Goal: Task Accomplishment & Management: Use online tool/utility

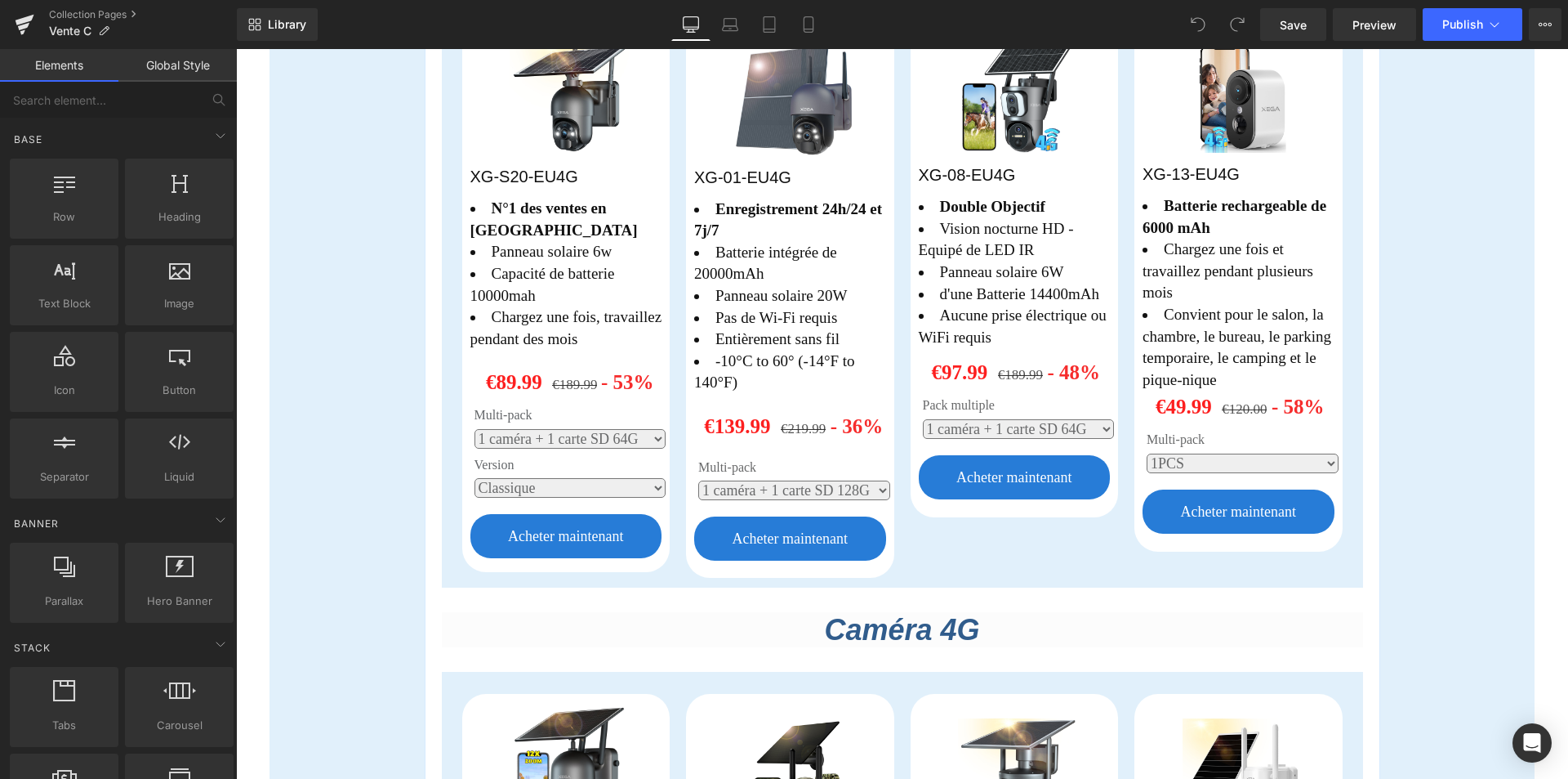
scroll to position [426, 0]
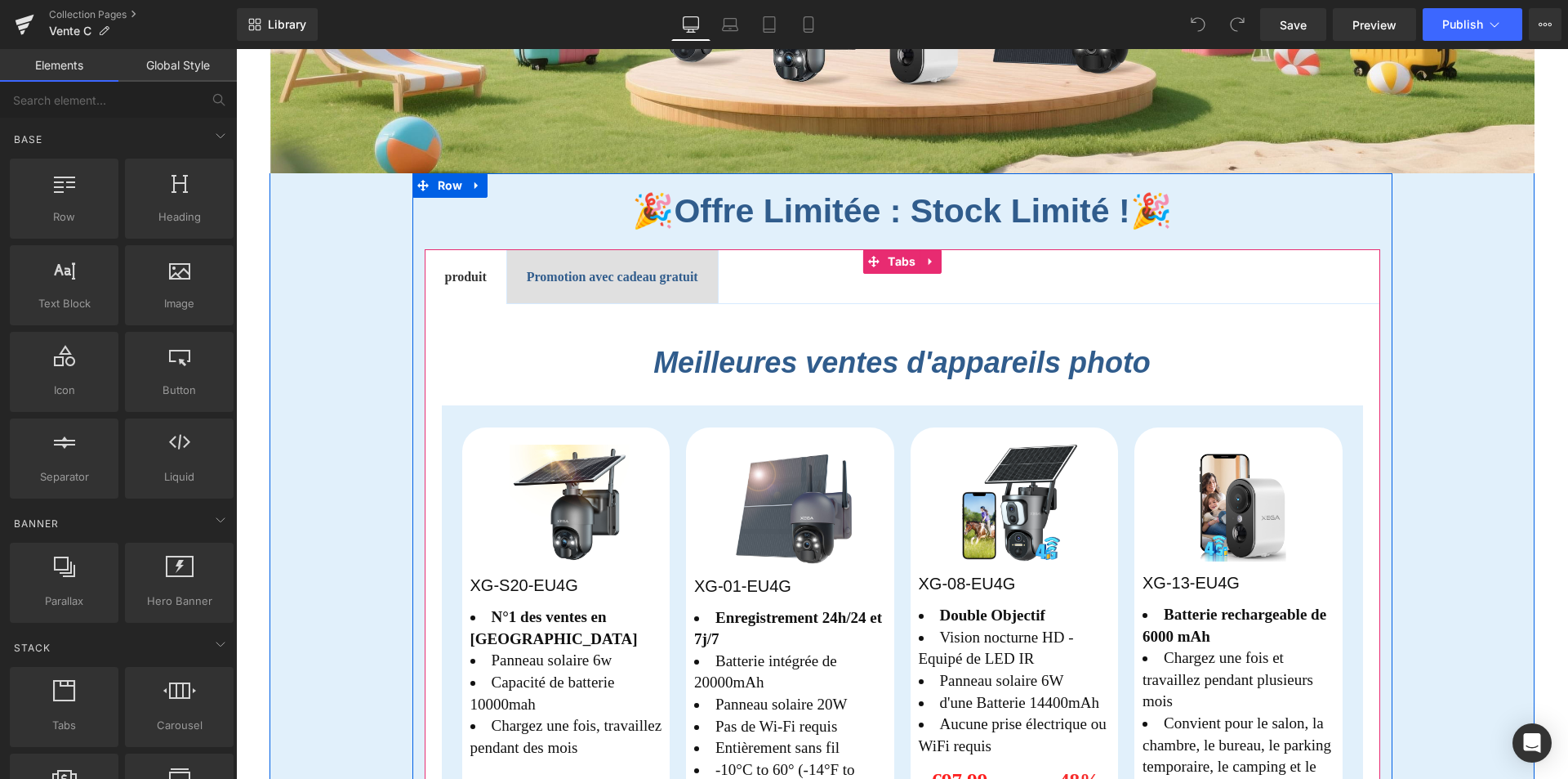
click at [514, 282] on span "Promotion avec cadeau gratuit Text Block" at bounding box center [613, 277] width 211 height 54
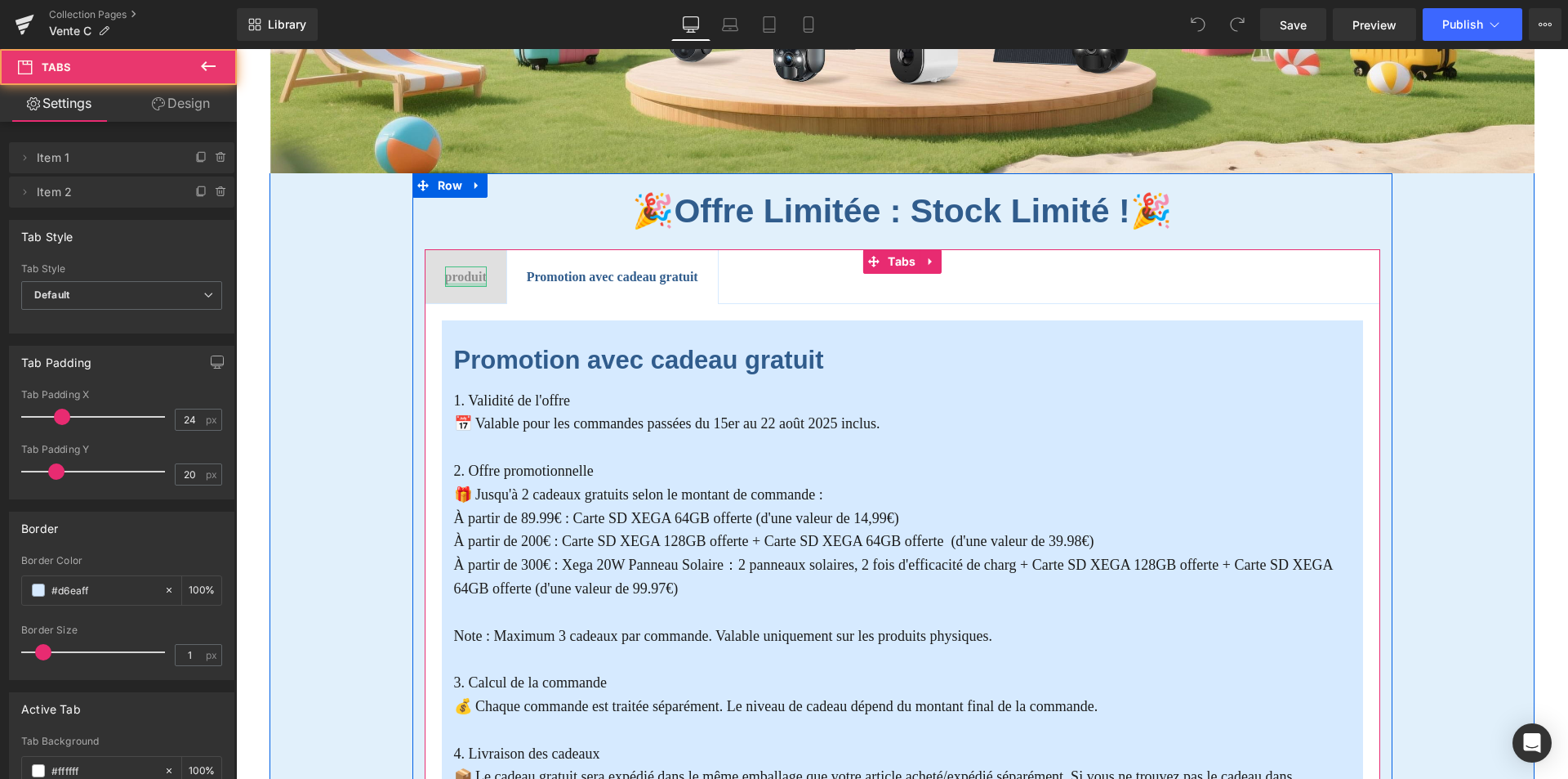
click at [462, 283] on div at bounding box center [466, 285] width 42 height 4
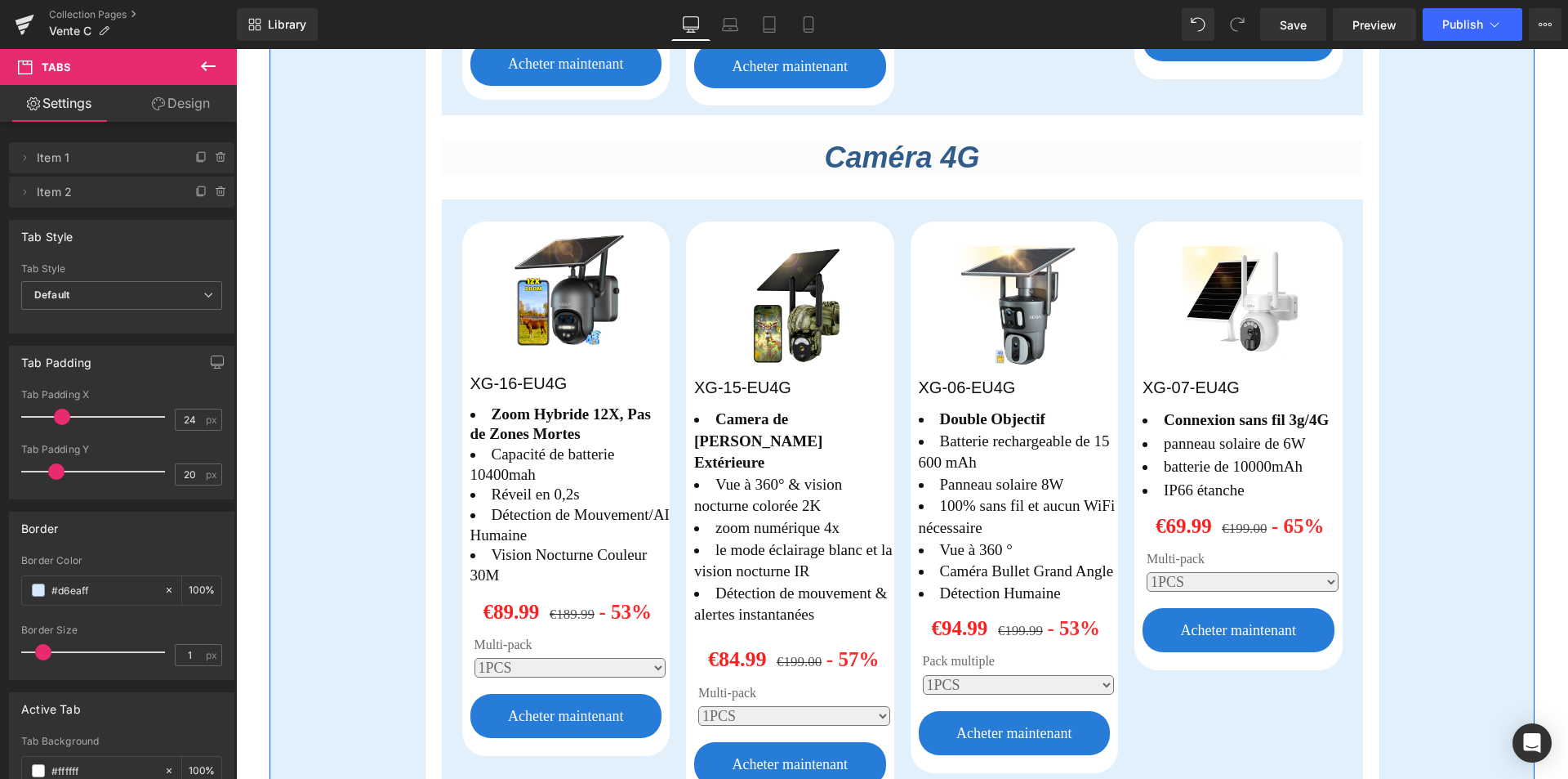
scroll to position [1325, 0]
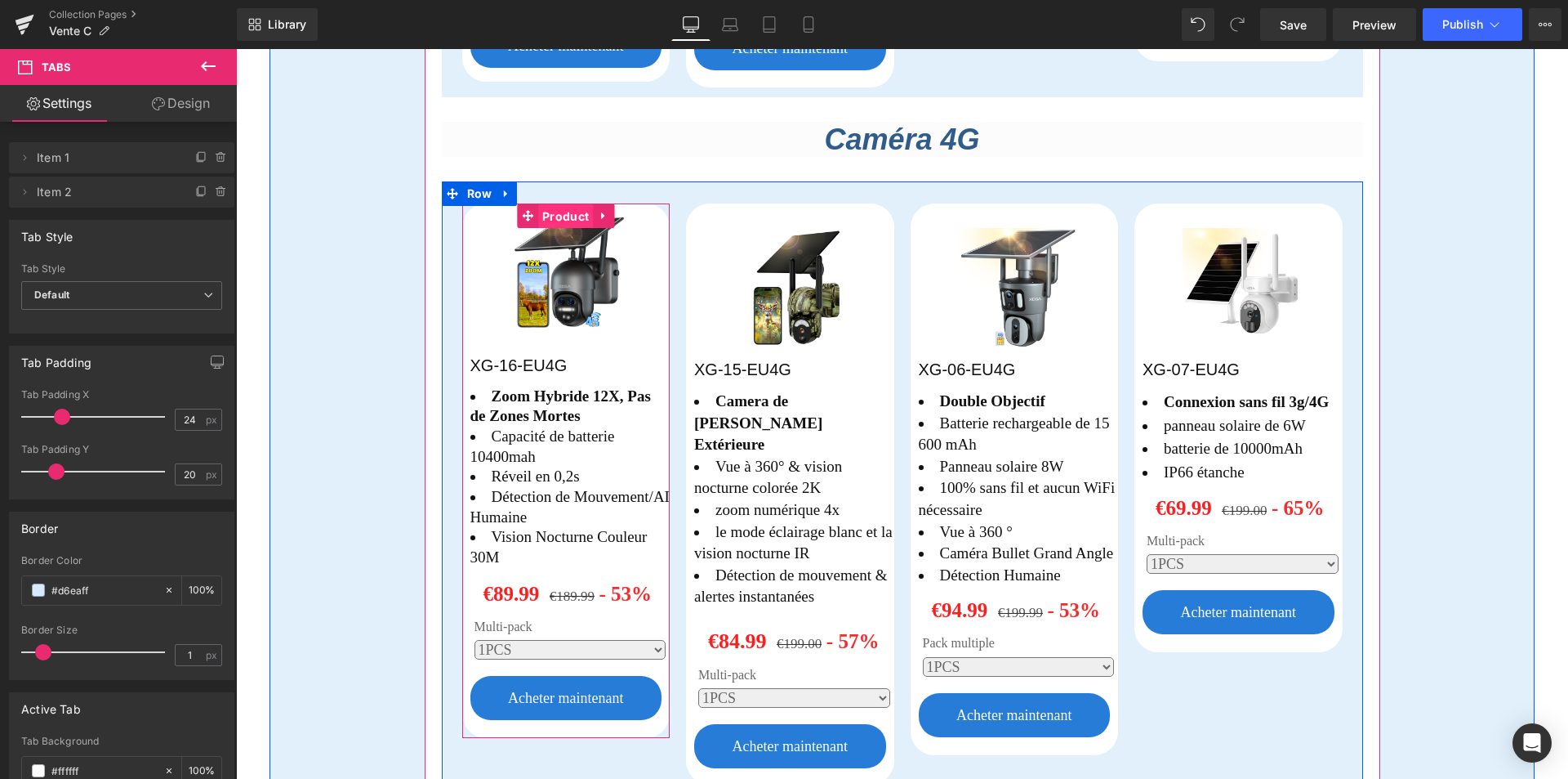
click at [562, 218] on span "Product" at bounding box center [566, 217] width 55 height 25
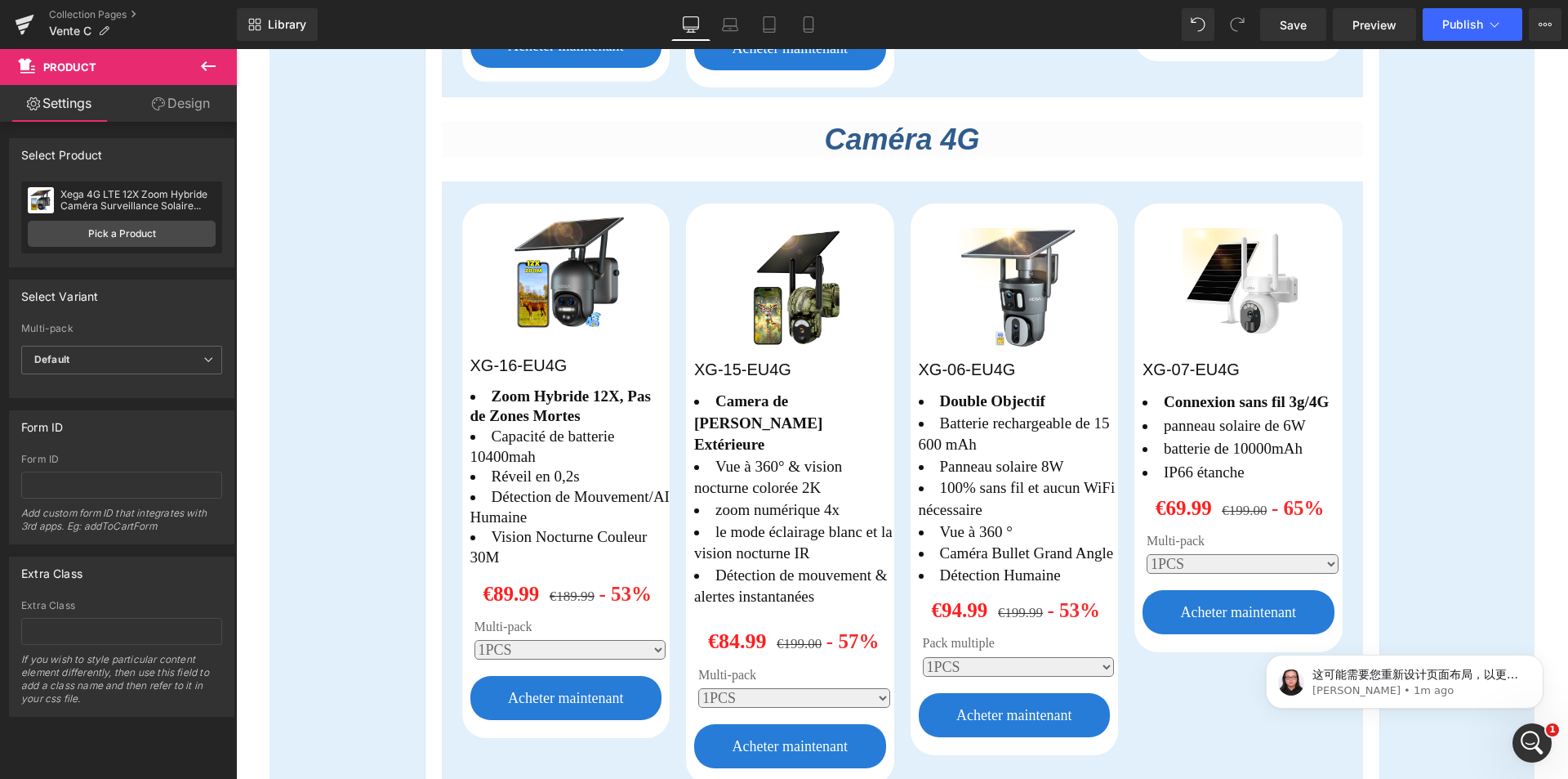
scroll to position [0, 0]
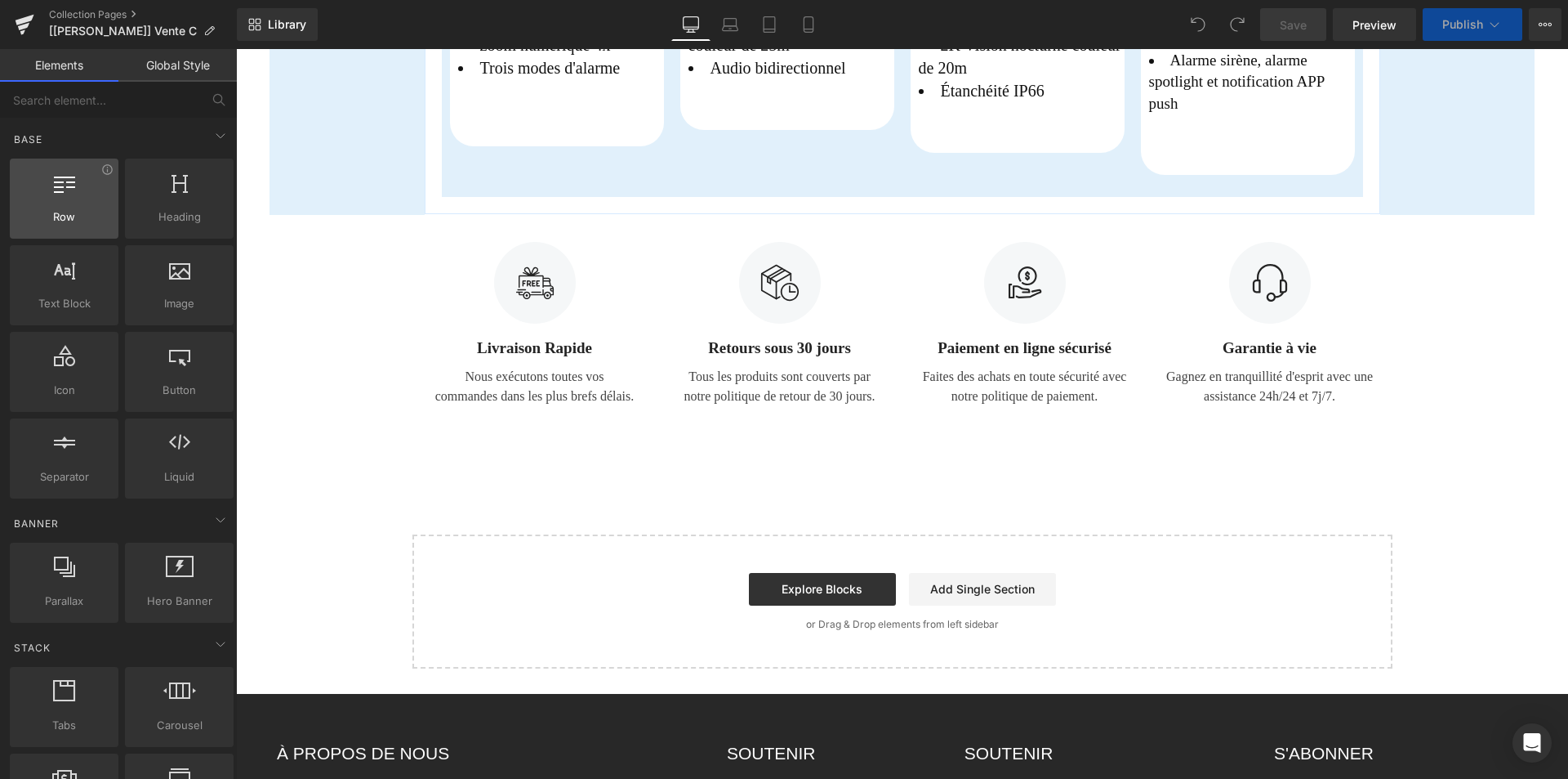
scroll to position [2317, 0]
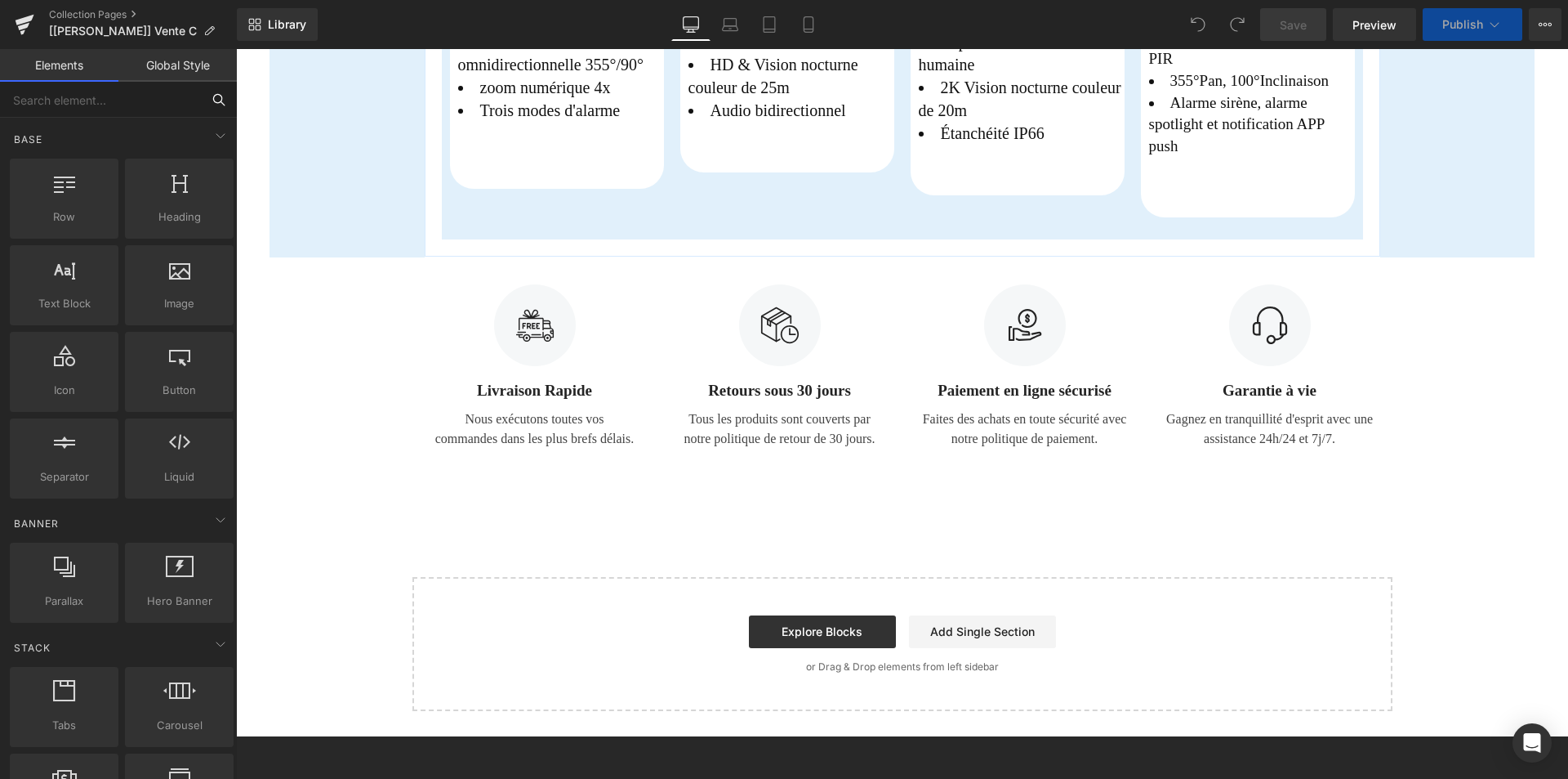
click at [56, 98] on input "text" at bounding box center [100, 100] width 201 height 36
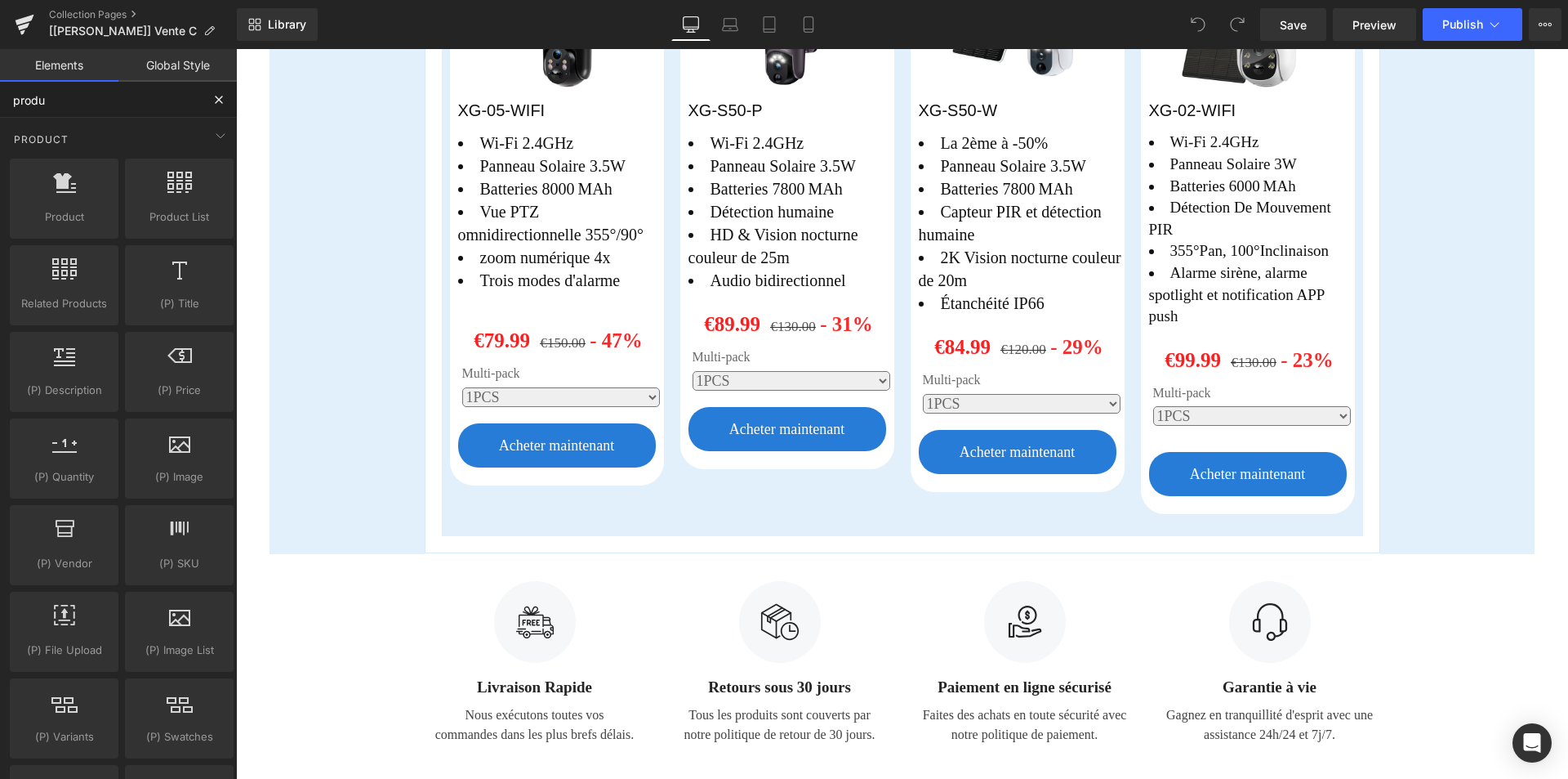
type input "produc"
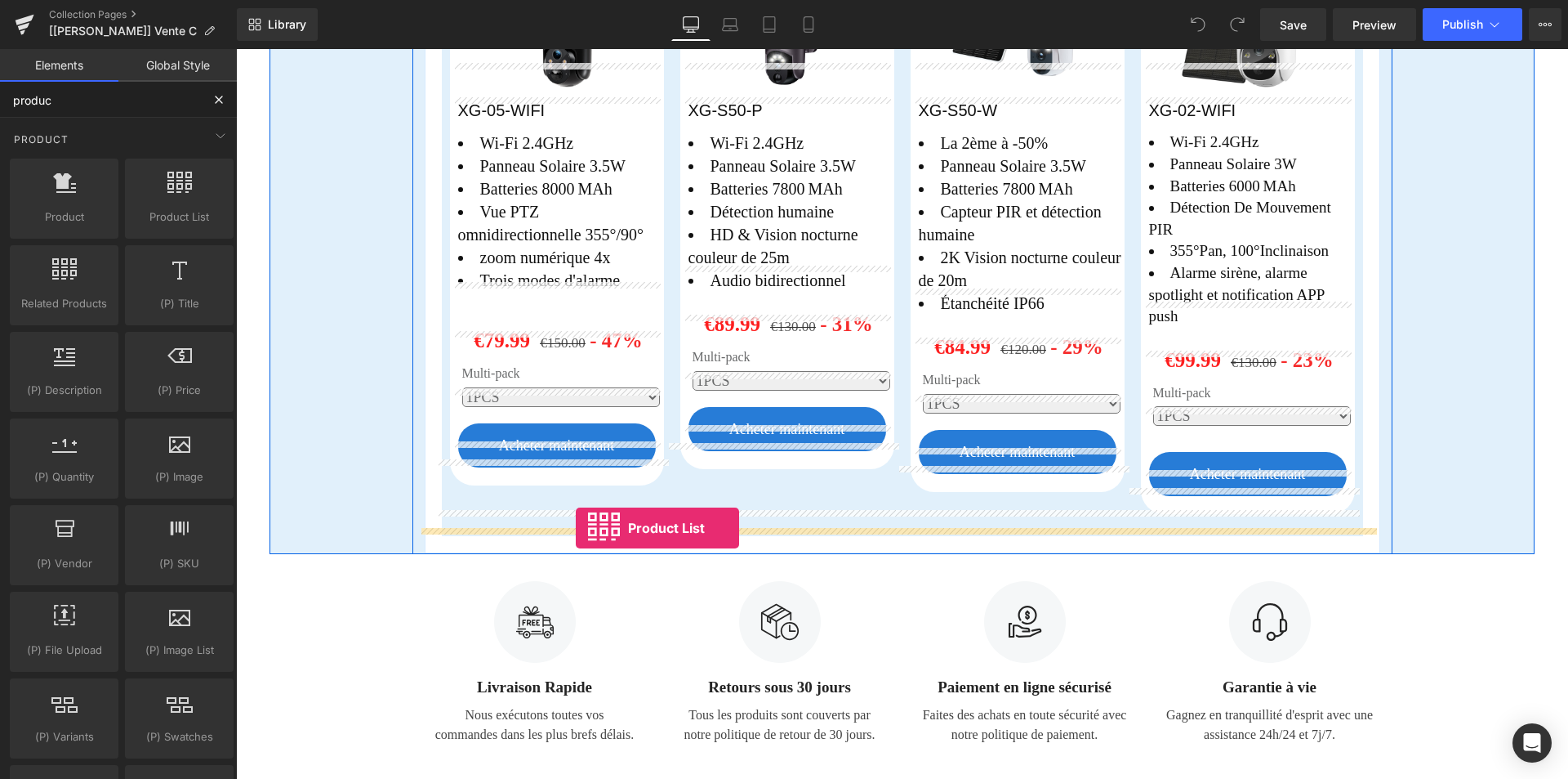
drag, startPoint x: 432, startPoint y: 293, endPoint x: 576, endPoint y: 528, distance: 275.6
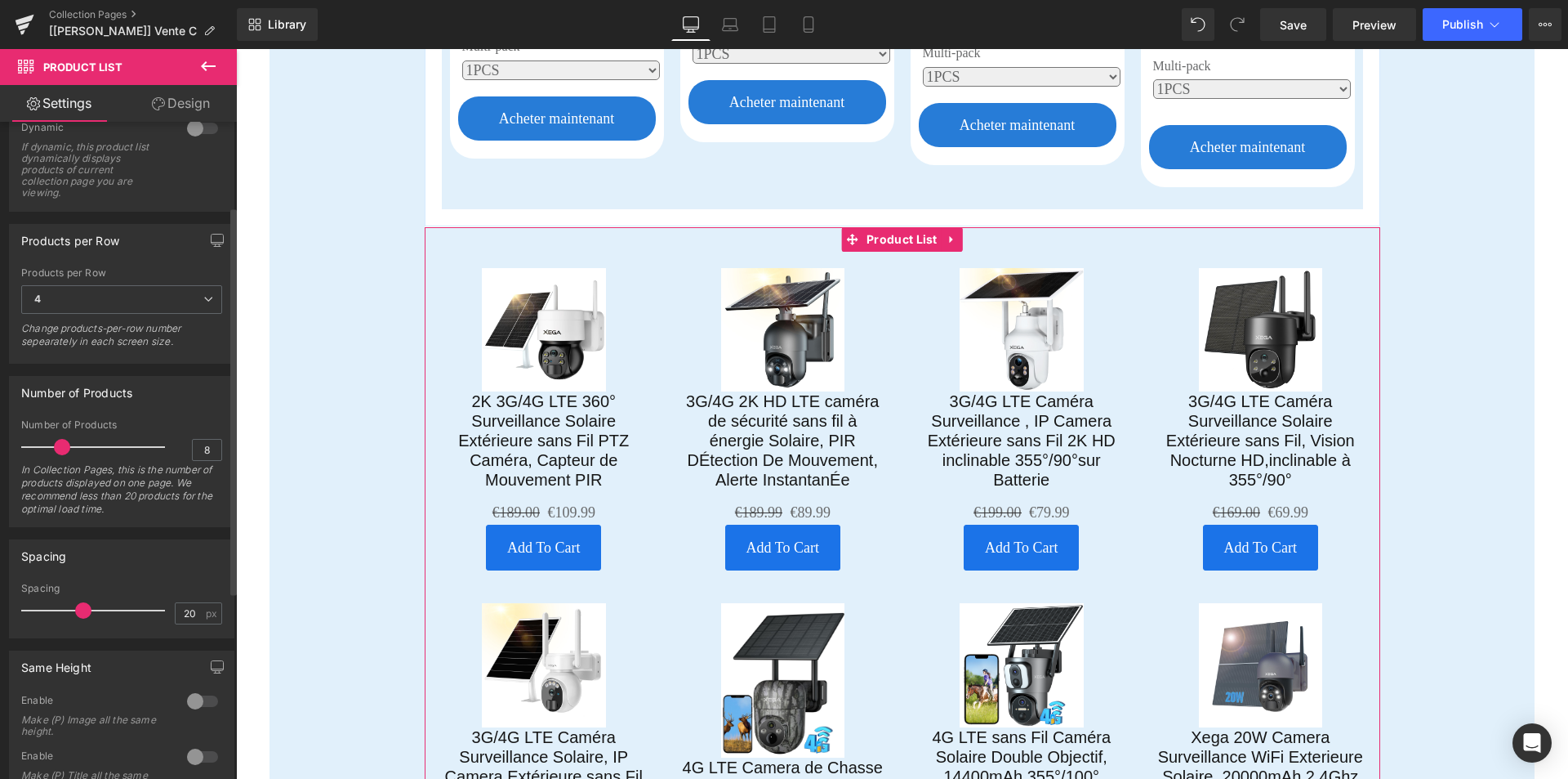
scroll to position [0, 0]
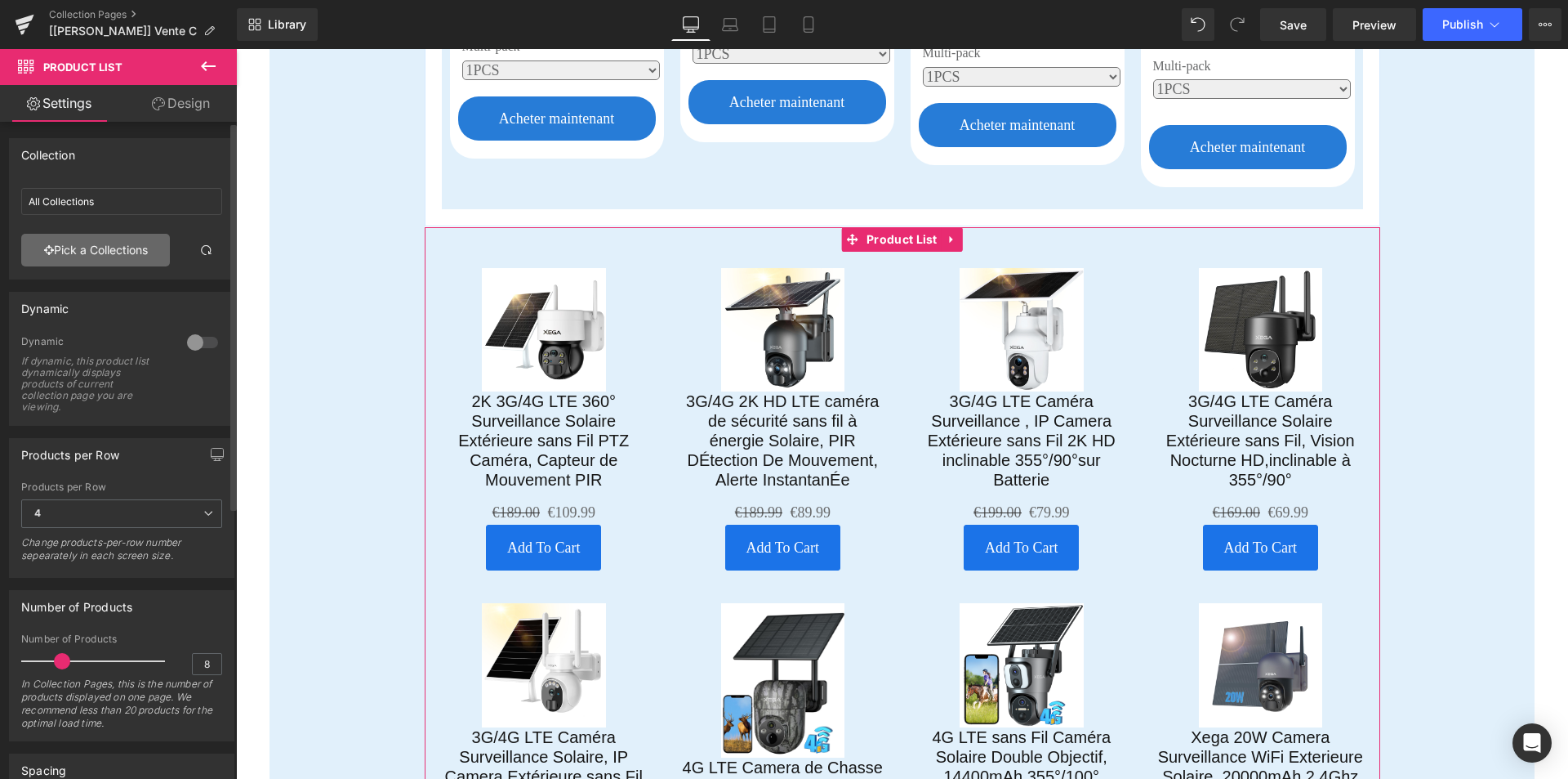
click at [98, 258] on link "Pick a Collections" at bounding box center [95, 250] width 148 height 33
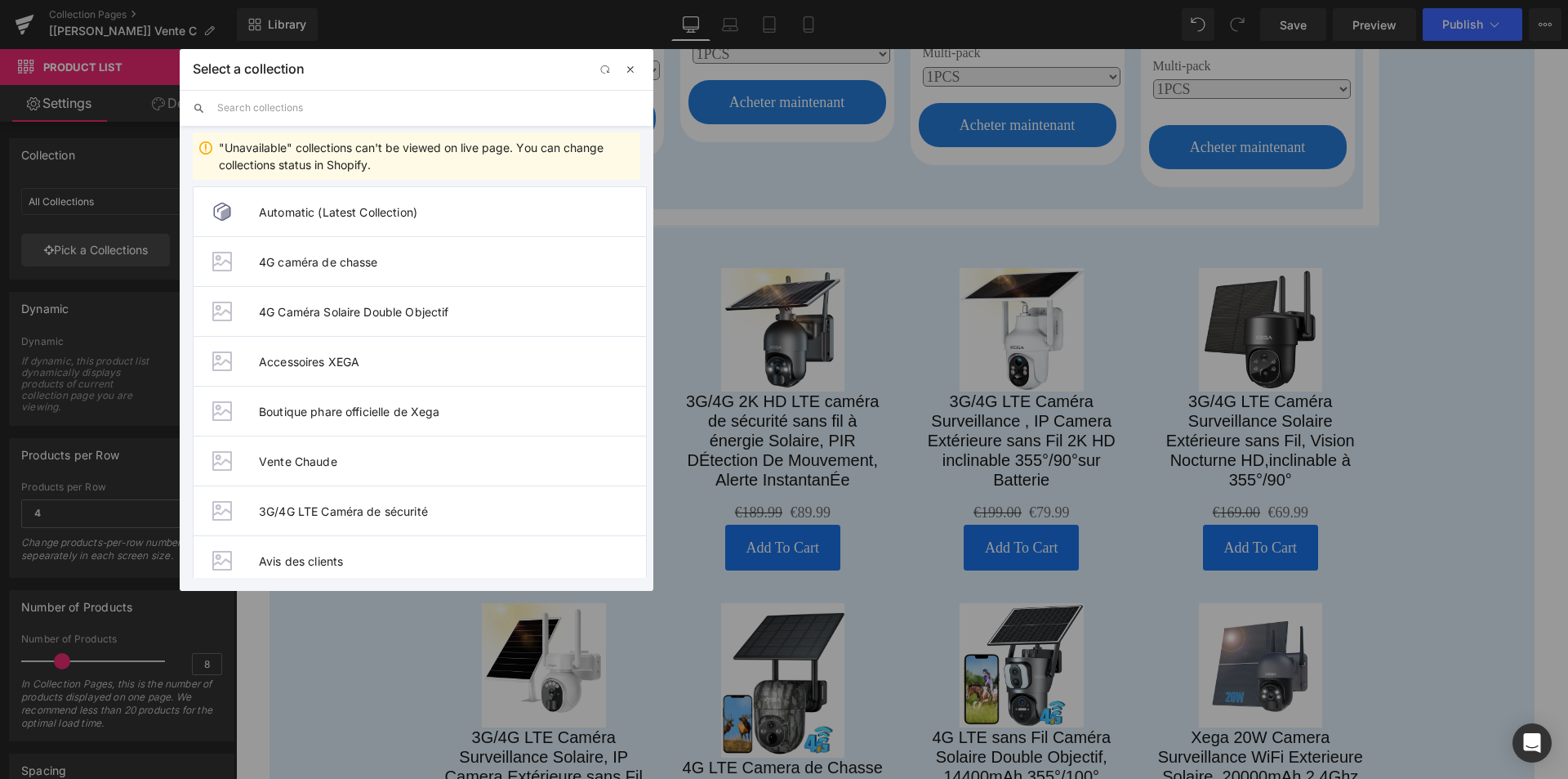
click at [635, 68] on span "button" at bounding box center [630, 69] width 13 height 13
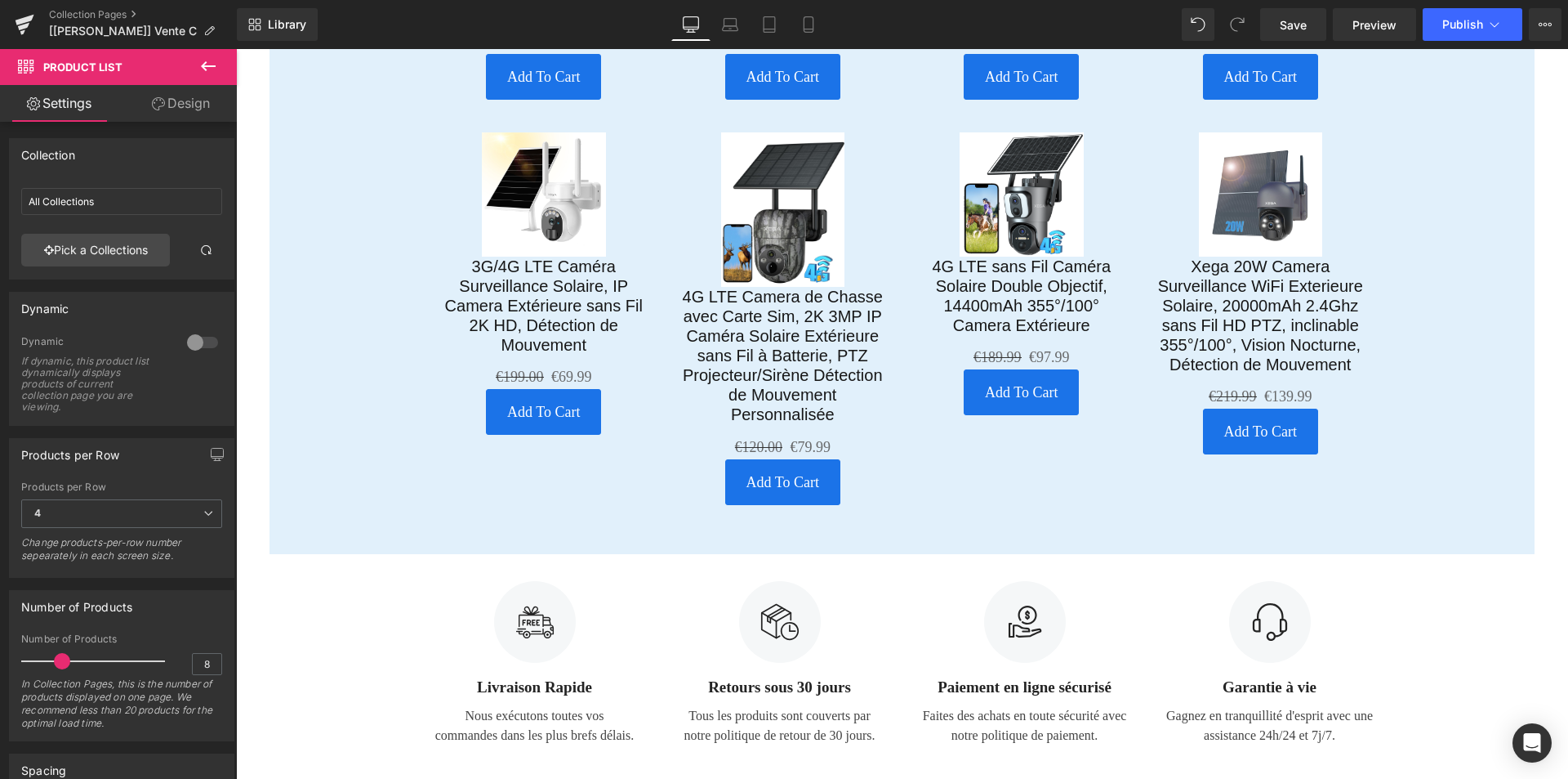
scroll to position [3134, 0]
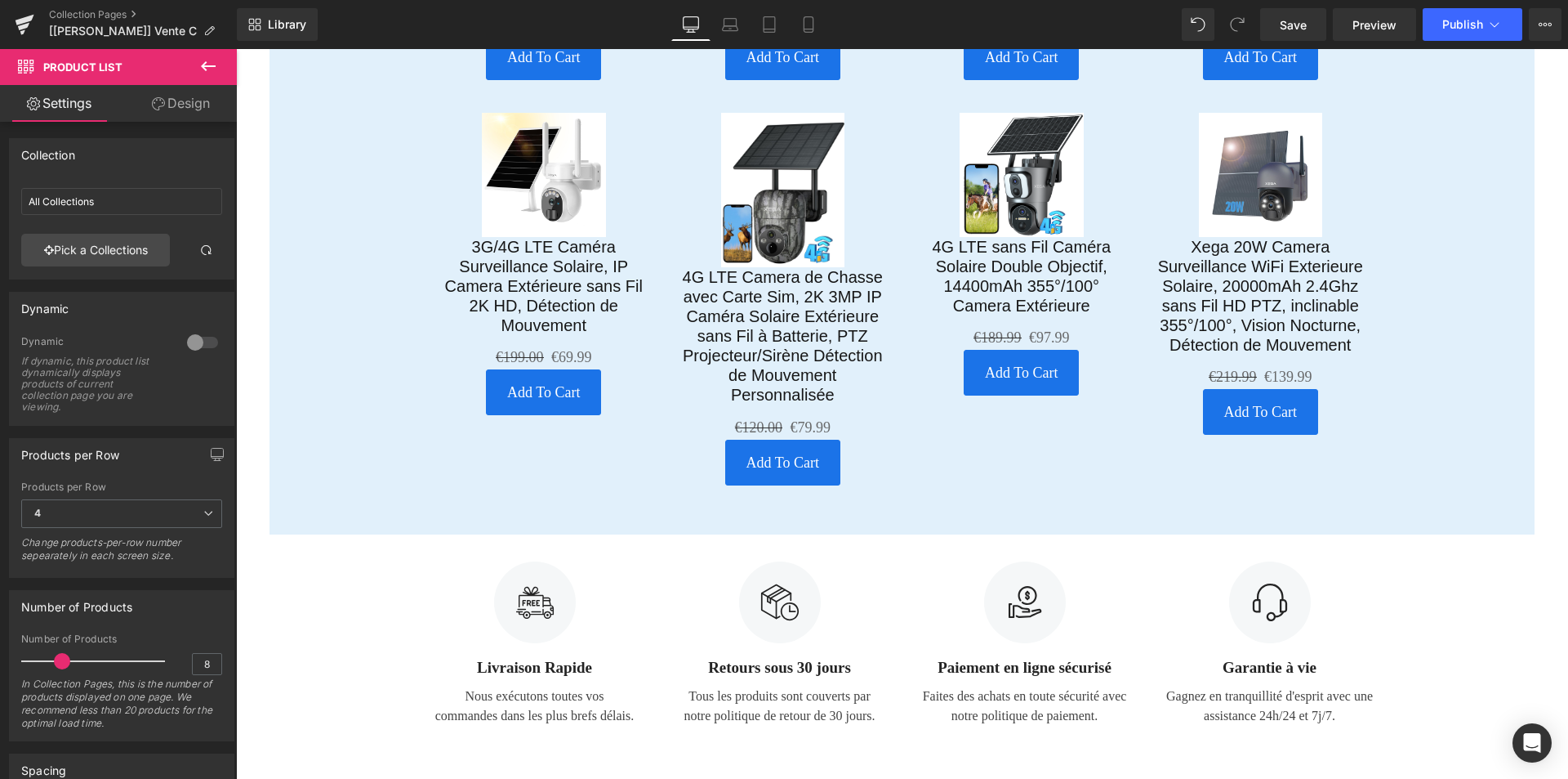
click at [196, 59] on button at bounding box center [208, 67] width 57 height 36
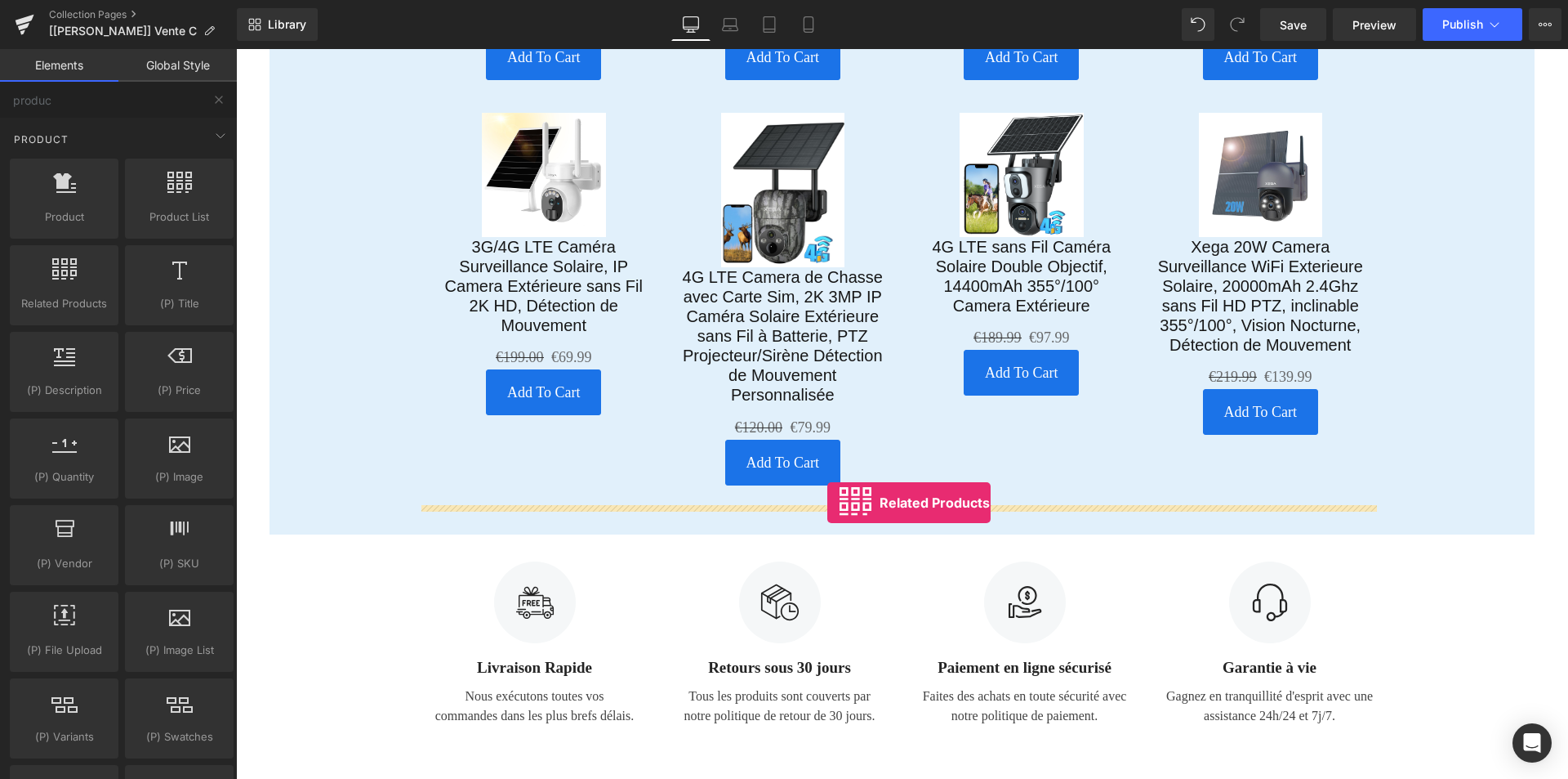
drag, startPoint x: 301, startPoint y: 332, endPoint x: 828, endPoint y: 502, distance: 553.7
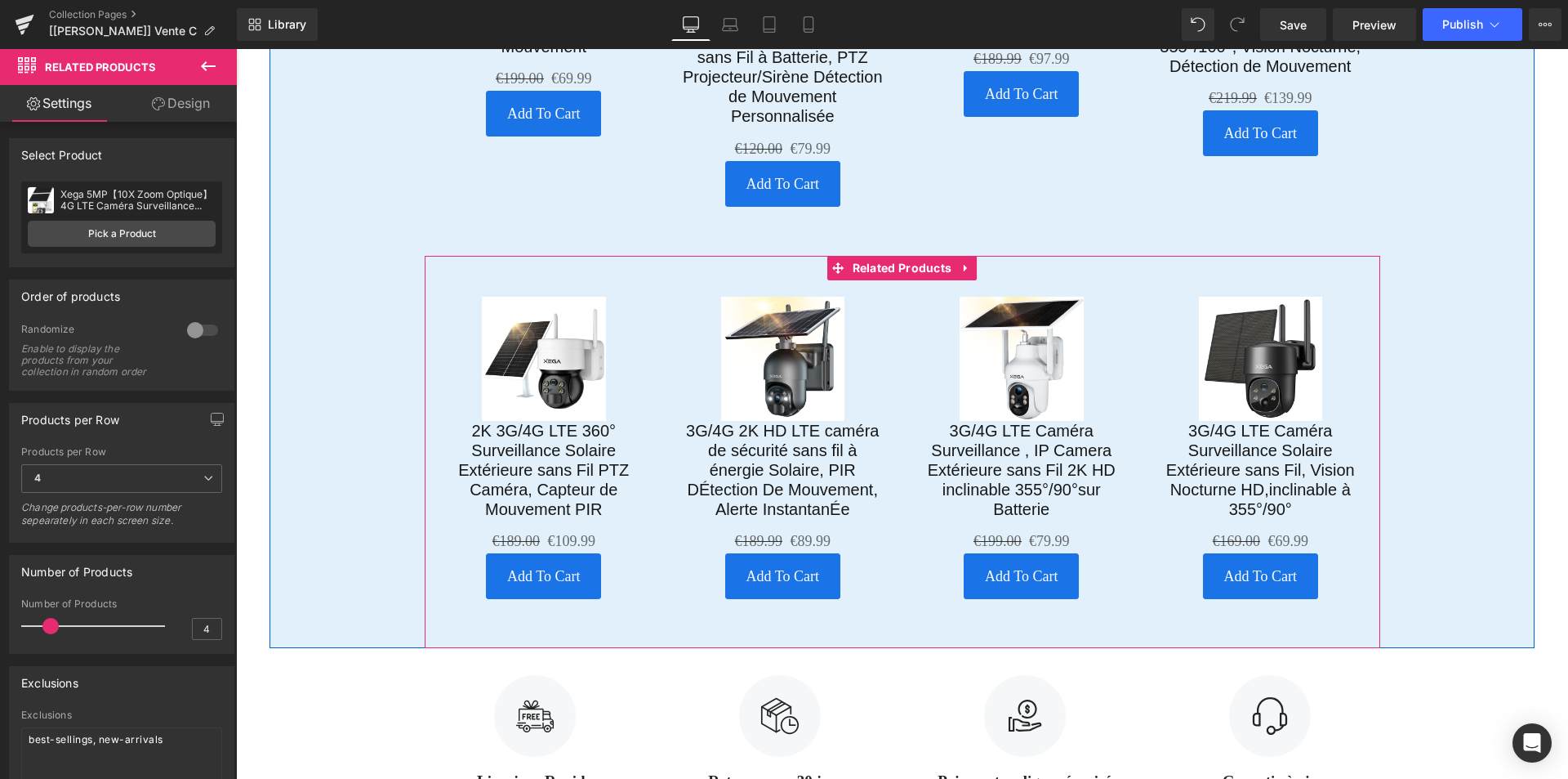
scroll to position [3462, 0]
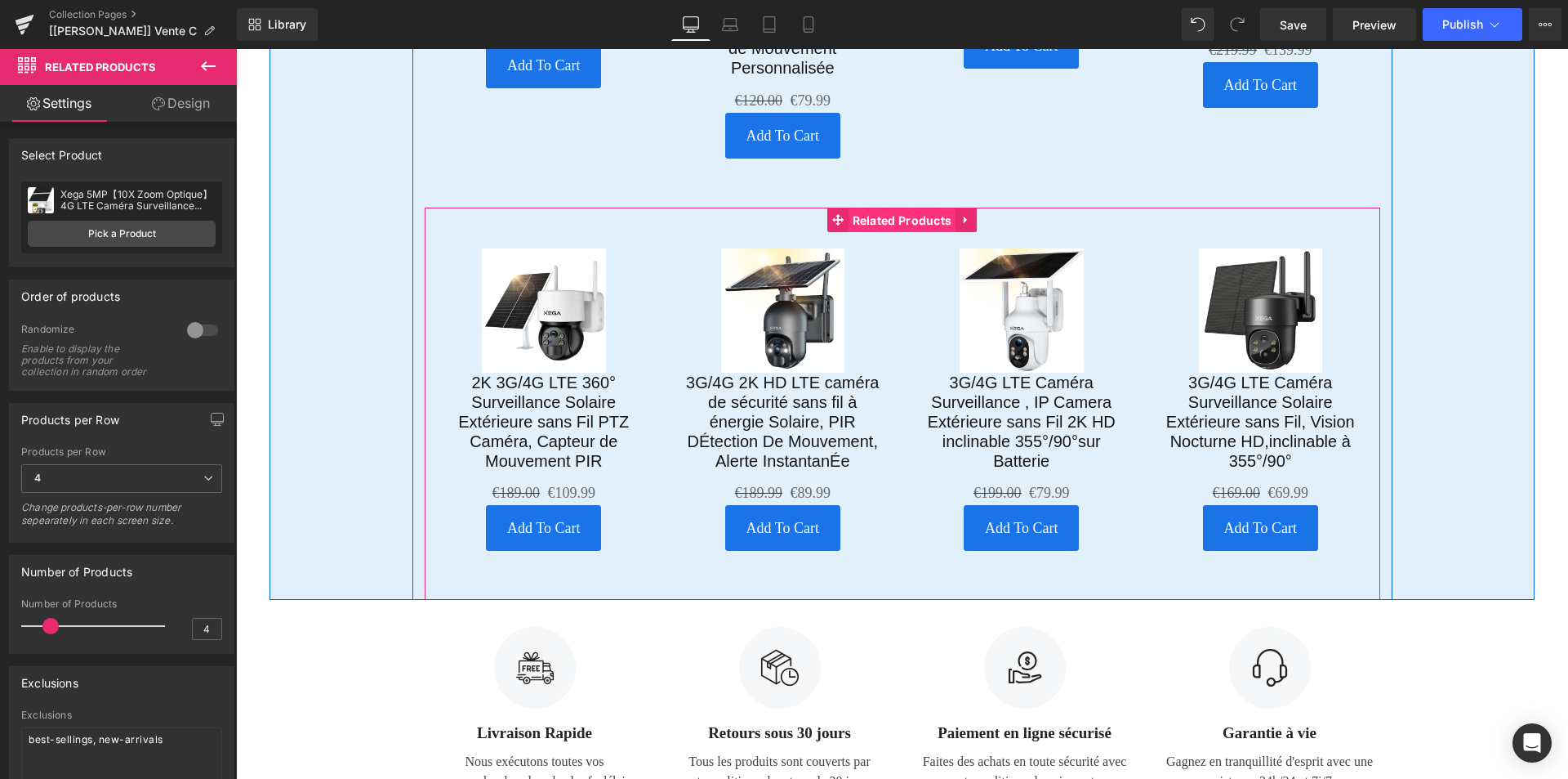
click at [910, 208] on span "Related Products" at bounding box center [902, 220] width 108 height 25
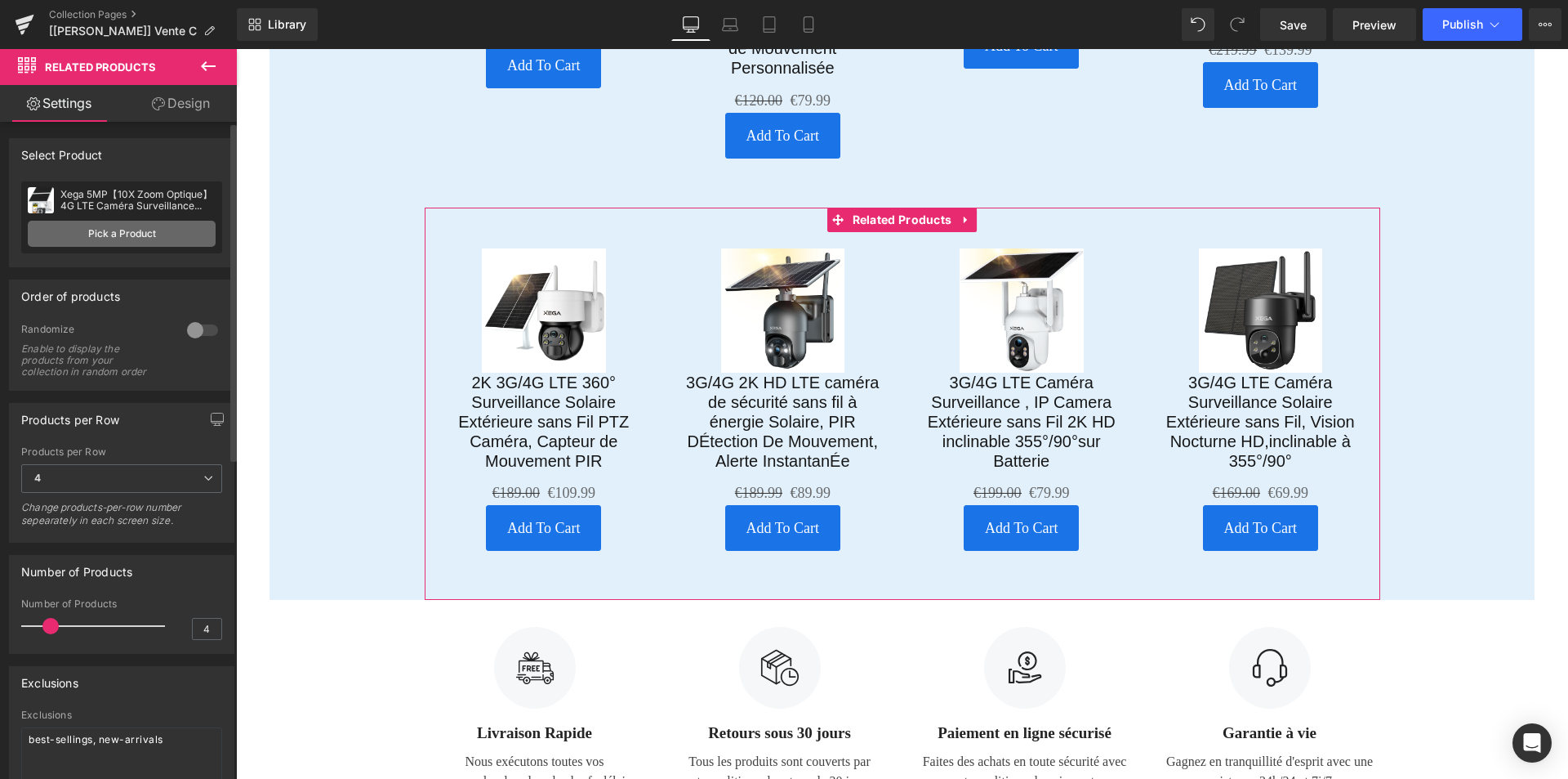
click at [85, 232] on link "Pick a Product" at bounding box center [122, 233] width 188 height 26
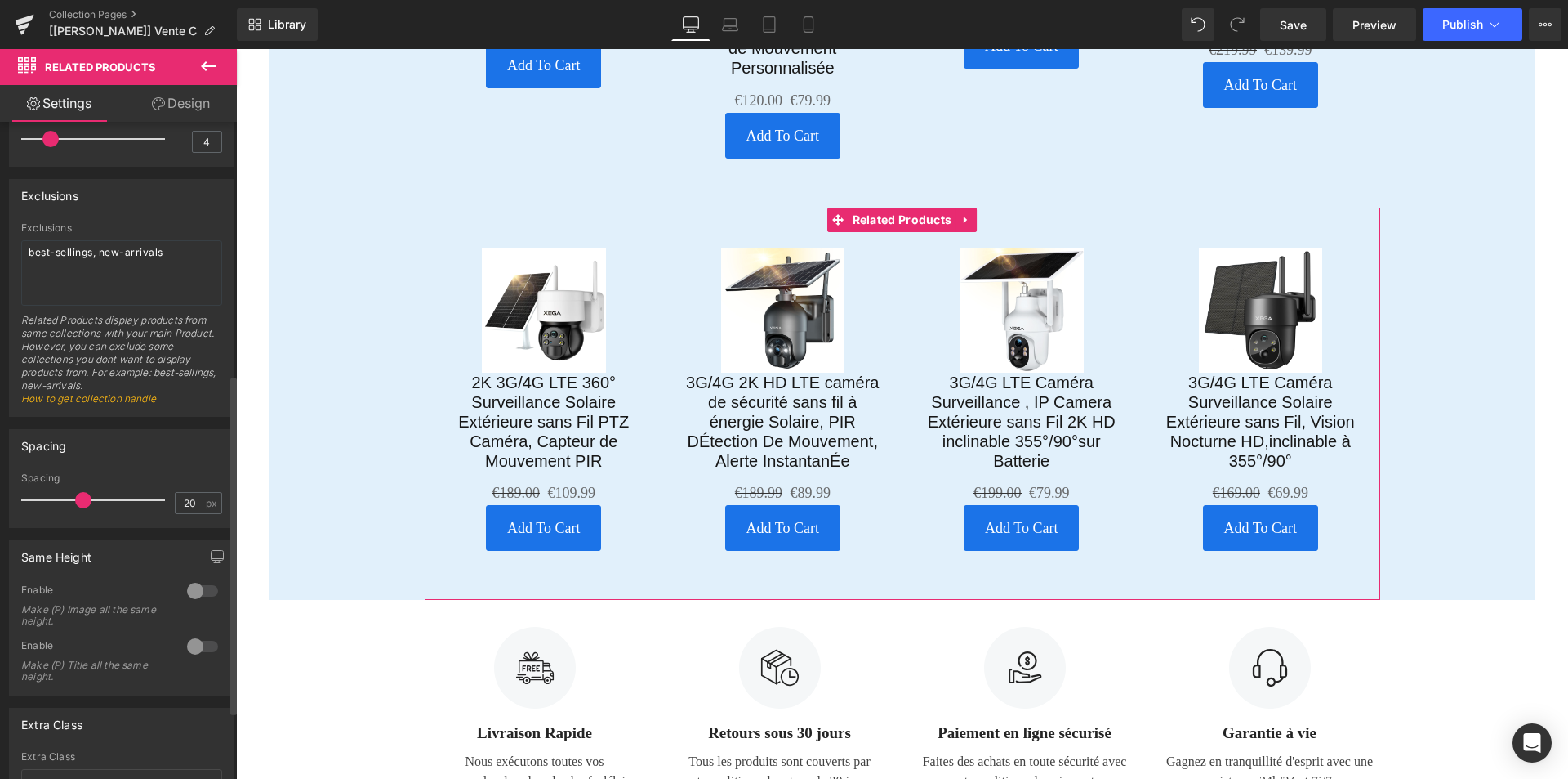
scroll to position [491, 0]
drag, startPoint x: 104, startPoint y: 318, endPoint x: 91, endPoint y: 365, distance: 48.8
click at [91, 365] on div "Related Products display products from same collections with your main Product.…" at bounding box center [121, 361] width 201 height 102
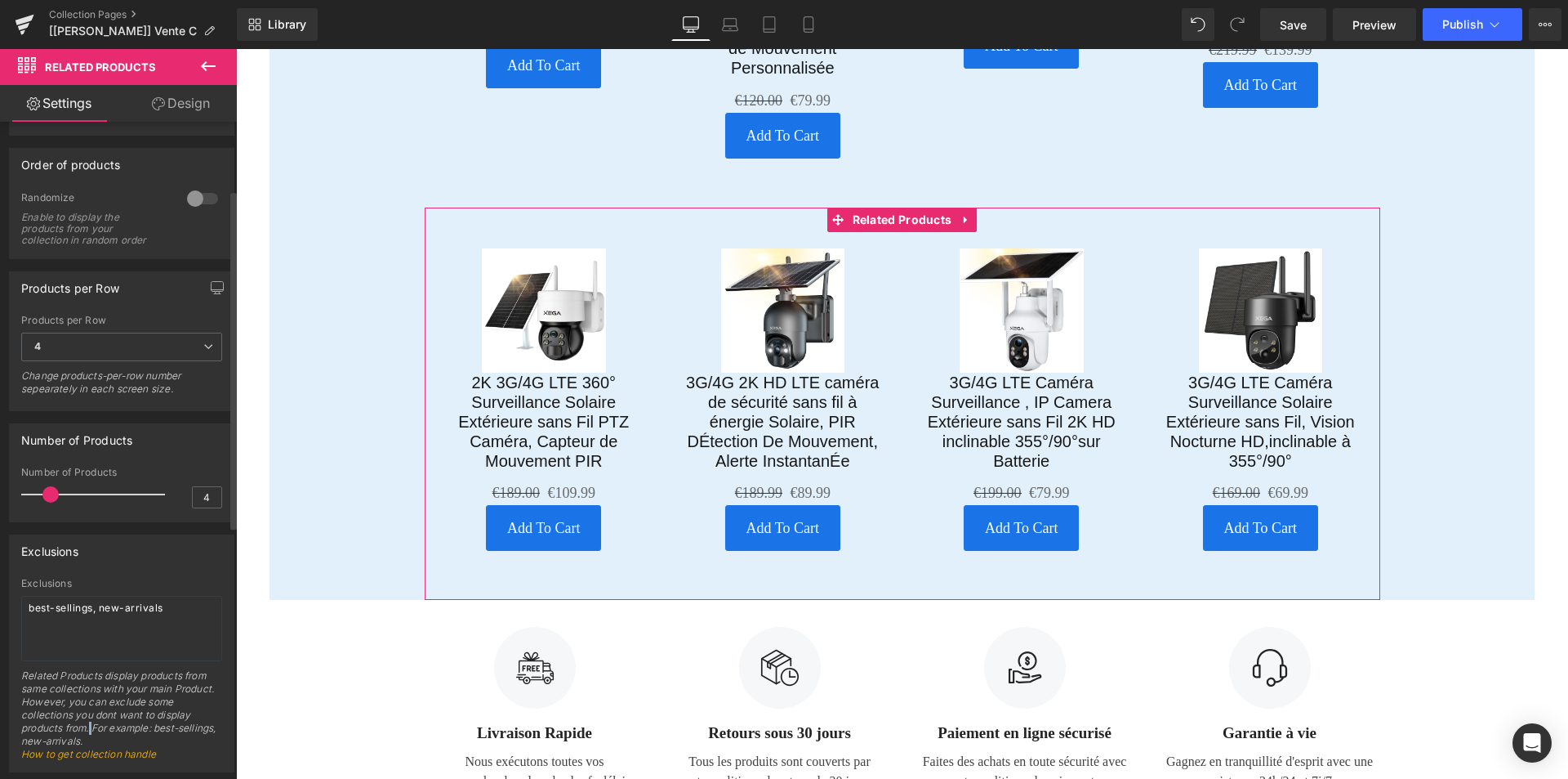
scroll to position [0, 0]
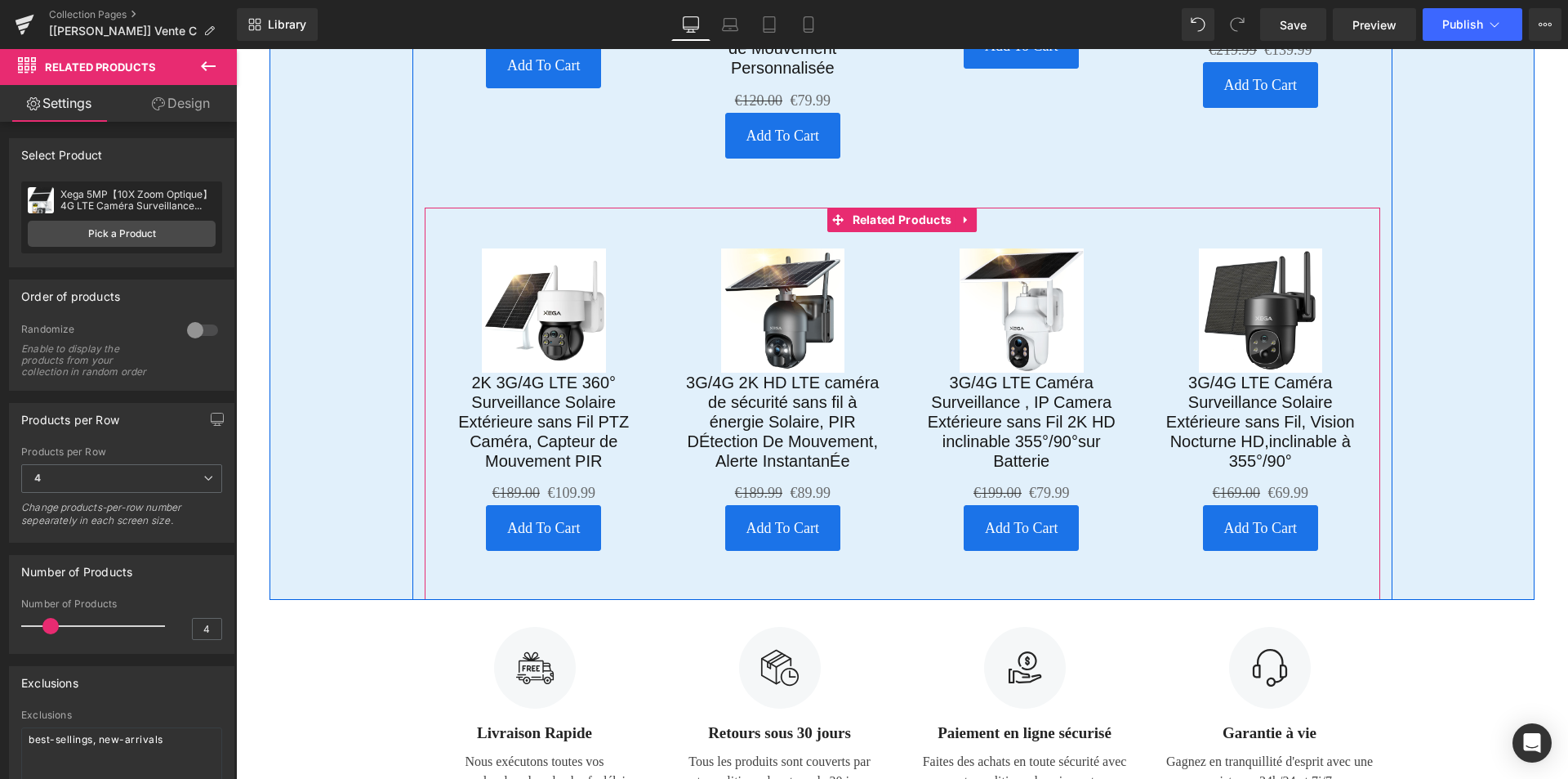
click at [682, 232] on div "Sale Off (P) Image 3G/4G 2K HD LTE caméra de sécurité sans fil à énergie Solair…" at bounding box center [782, 400] width 239 height 335
click at [963, 207] on link at bounding box center [966, 219] width 21 height 25
click at [978, 207] on link at bounding box center [976, 219] width 21 height 25
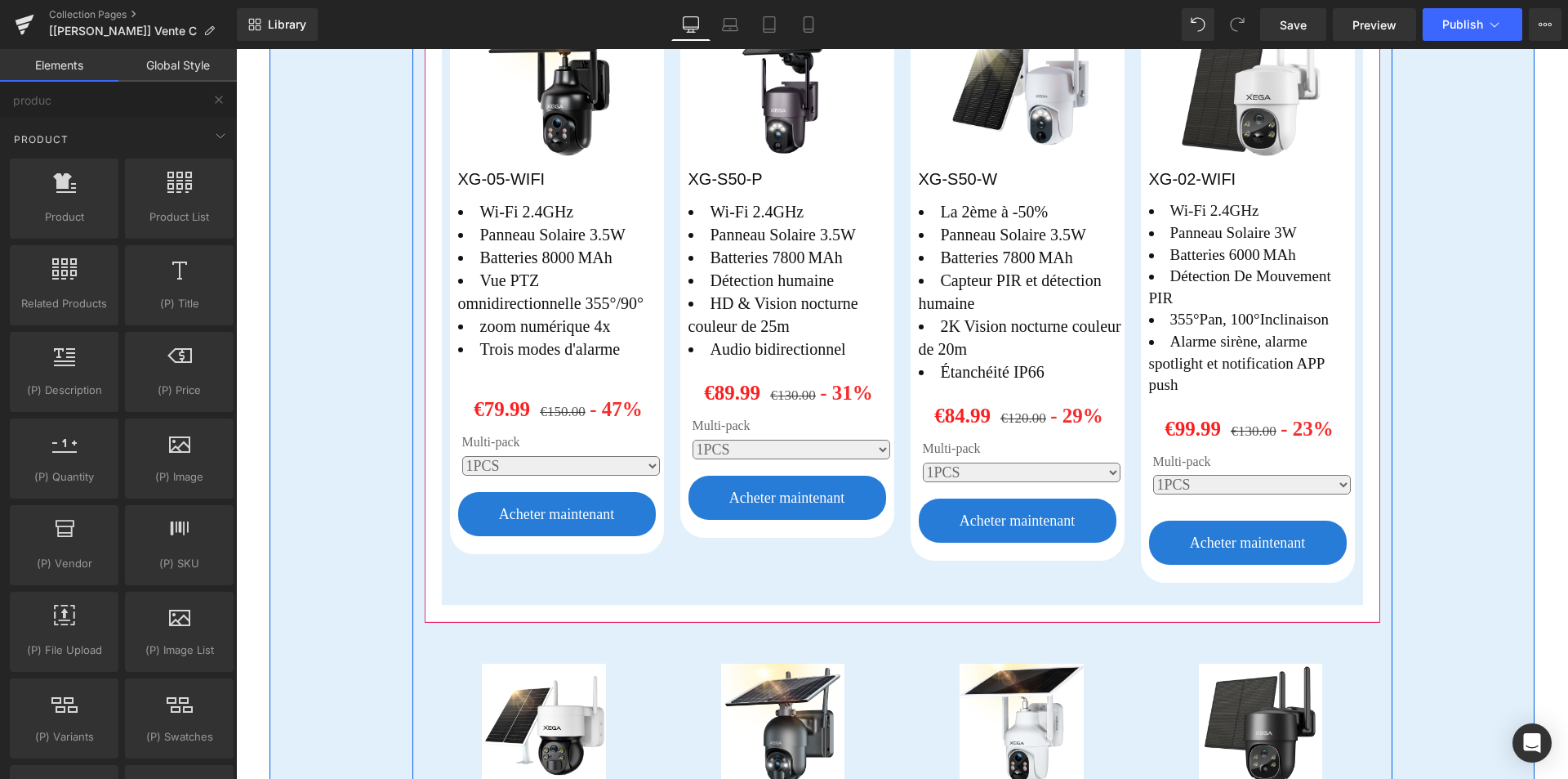
scroll to position [2481, 0]
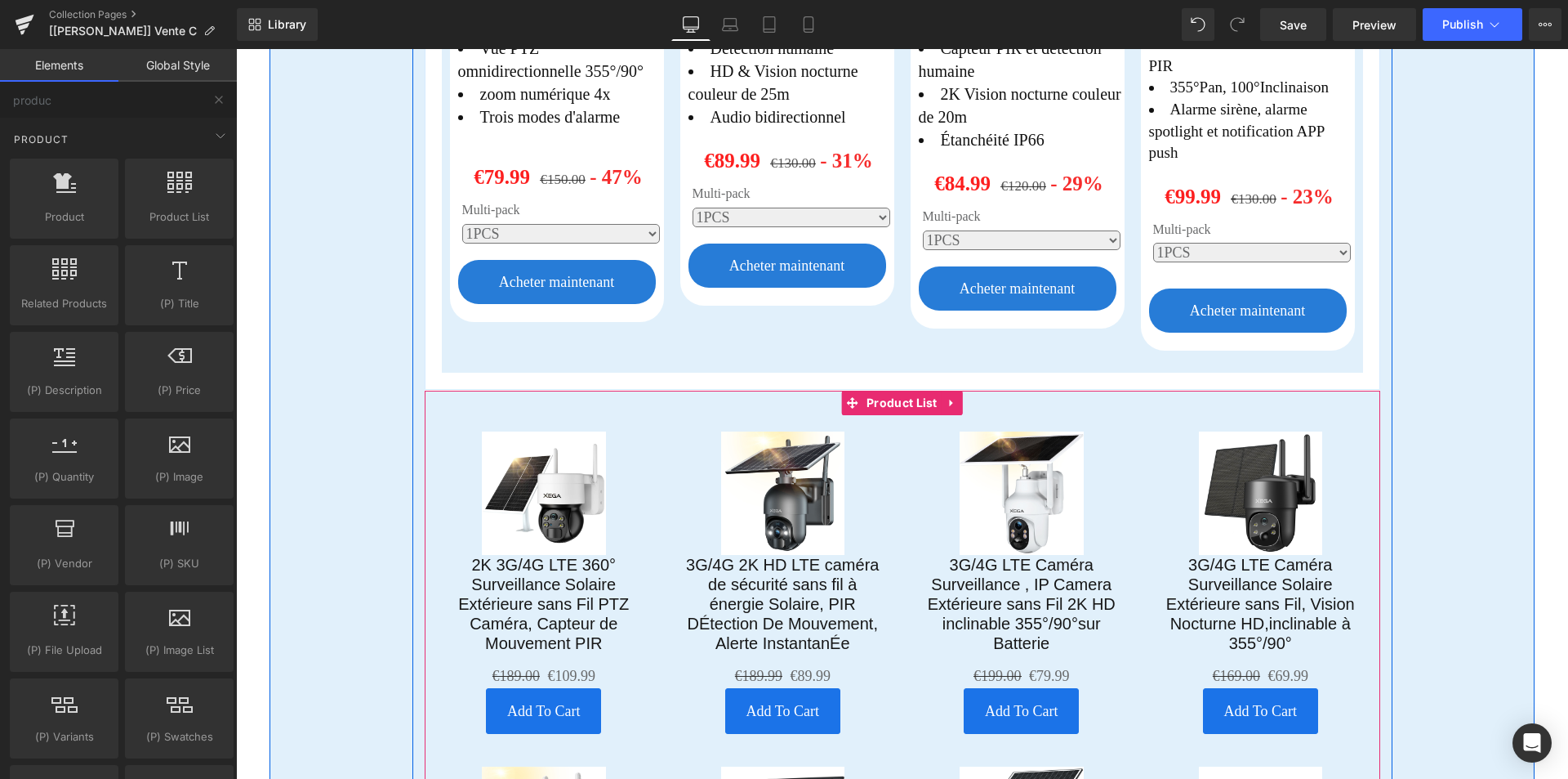
click at [902, 437] on div "Sale Off (P) Image 3G/4G LTE Caméra Surveillance , IP Camera Extérieure sans Fi…" at bounding box center [1021, 582] width 239 height 335
click at [948, 397] on icon at bounding box center [952, 402] width 12 height 12
click at [960, 397] on icon at bounding box center [963, 402] width 12 height 12
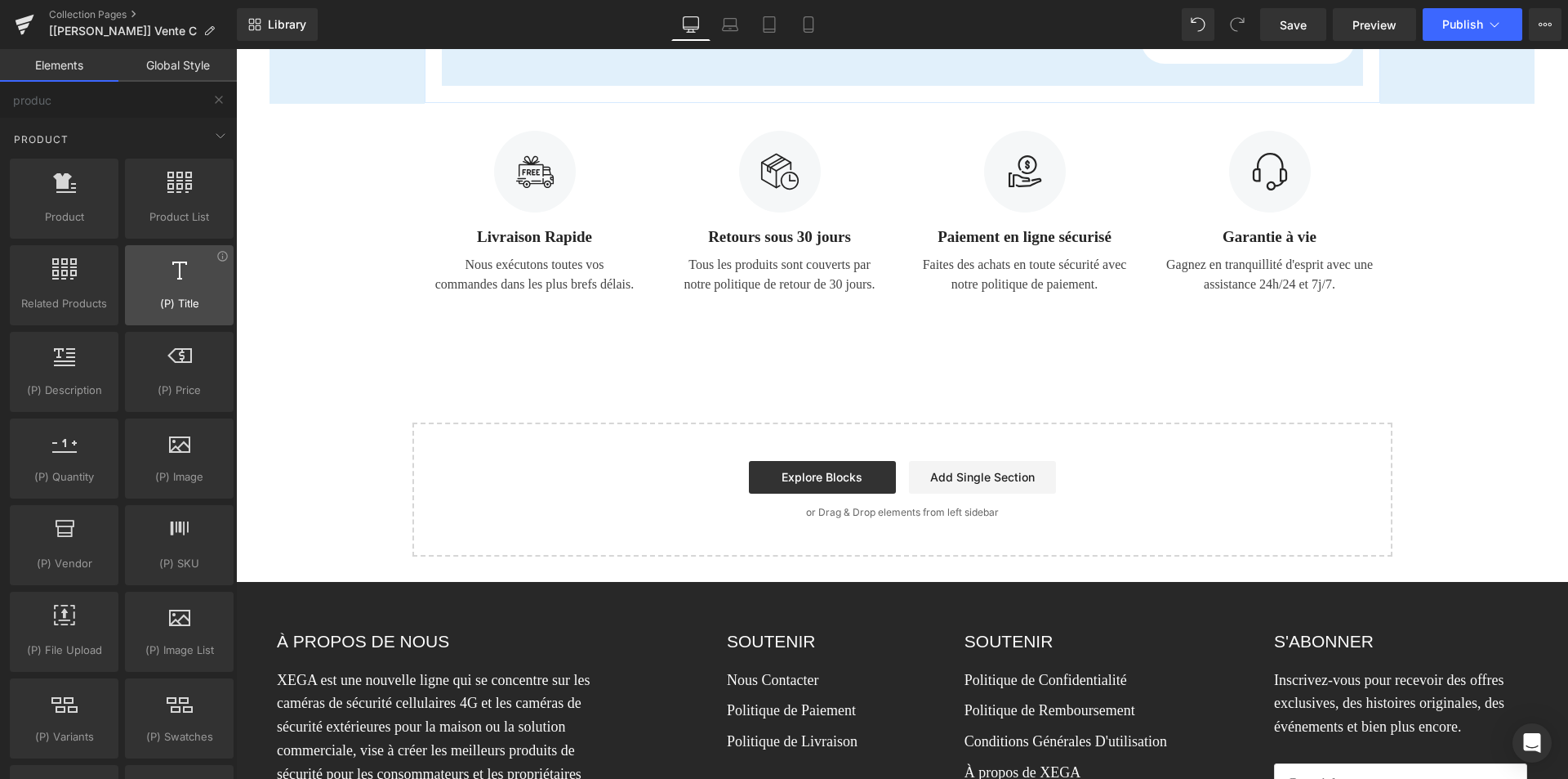
scroll to position [2796, 0]
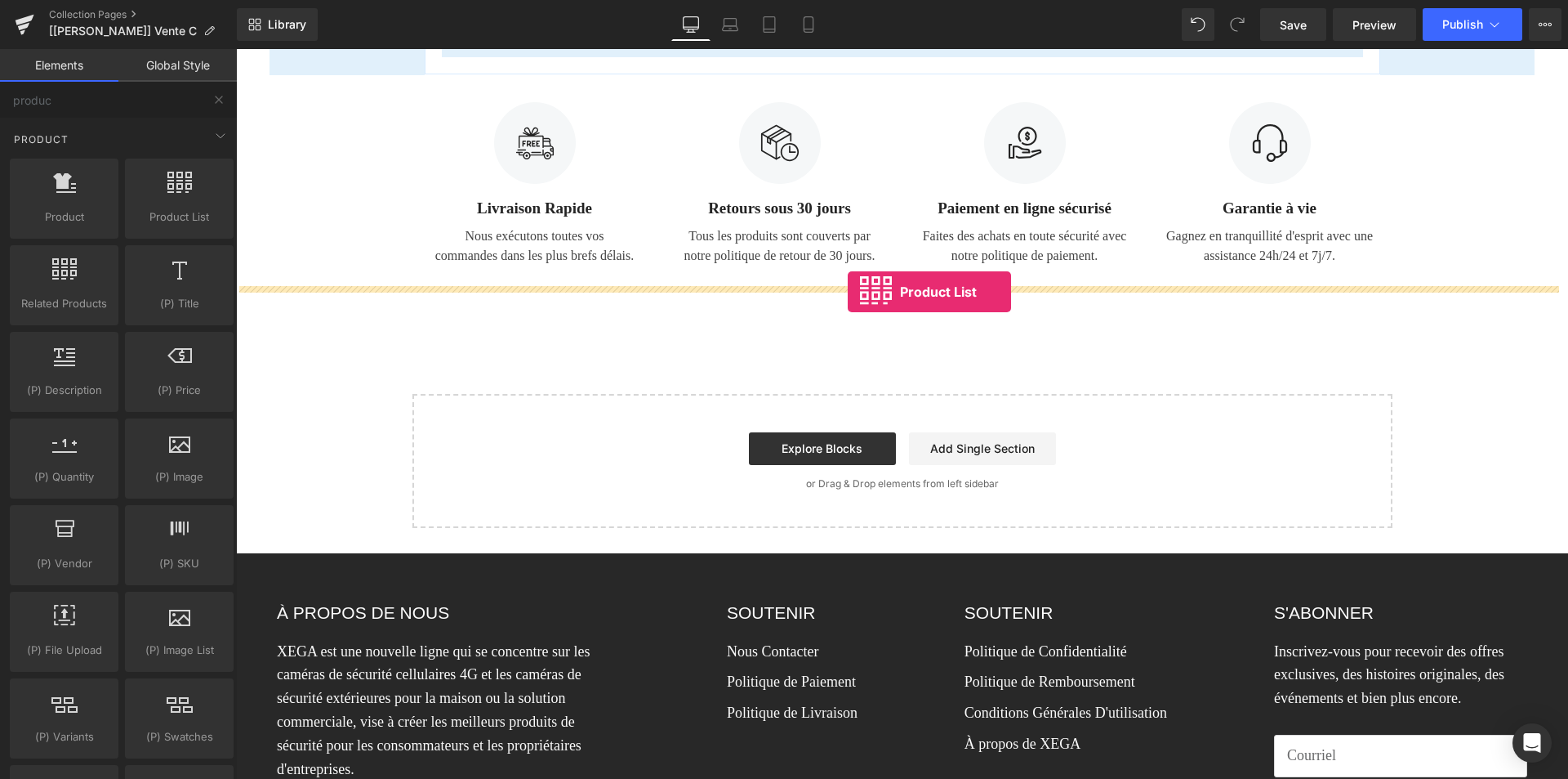
drag, startPoint x: 397, startPoint y: 243, endPoint x: 848, endPoint y: 292, distance: 453.7
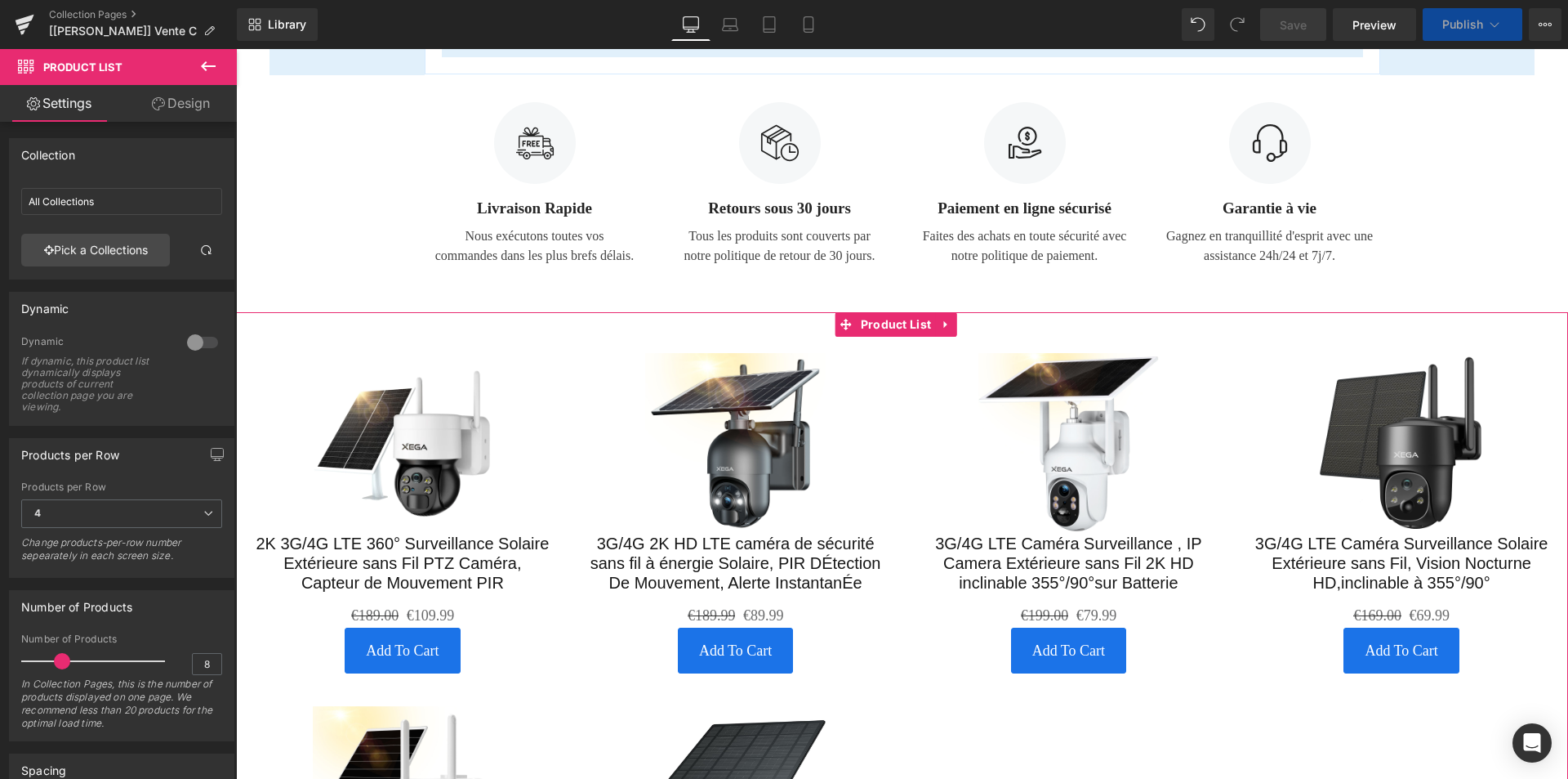
click at [463, 337] on div "Sale Off (P) Image 2K 3G/4G LTE 360° Surveillance Solaire Extérieure sans Fil P…" at bounding box center [403, 512] width 333 height 352
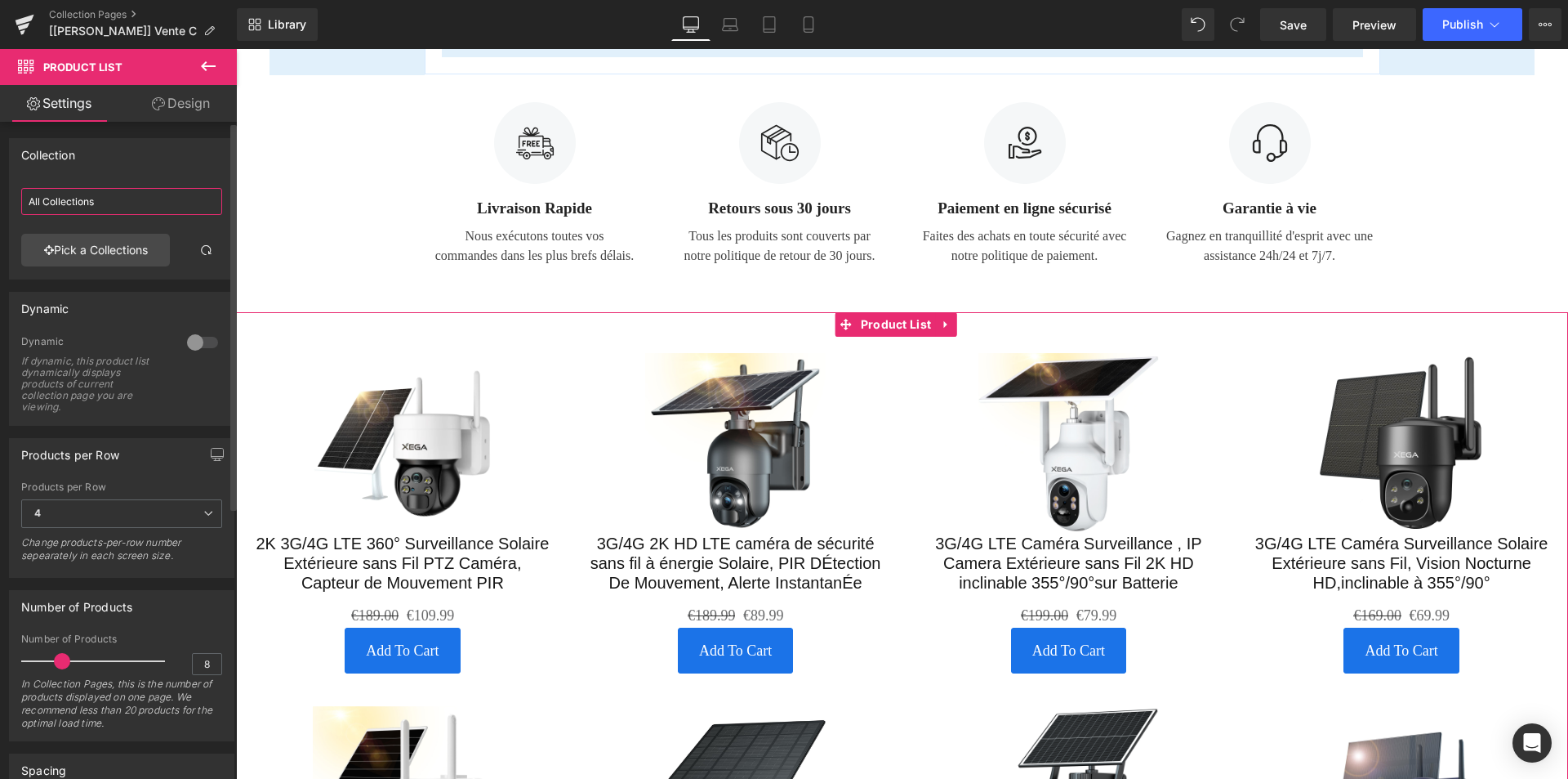
click at [132, 194] on input "All Collections" at bounding box center [121, 202] width 201 height 27
click at [196, 202] on input "All Collections" at bounding box center [121, 202] width 201 height 27
click at [149, 225] on div at bounding box center [121, 228] width 201 height 11
click at [904, 349] on div "Sale Off (P) Image 3G/4G LTE Caméra Surveillance , IP Camera Extérieure sans Fi…" at bounding box center [1069, 512] width 333 height 352
drag, startPoint x: 944, startPoint y: 294, endPoint x: 952, endPoint y: 329, distance: 35.9
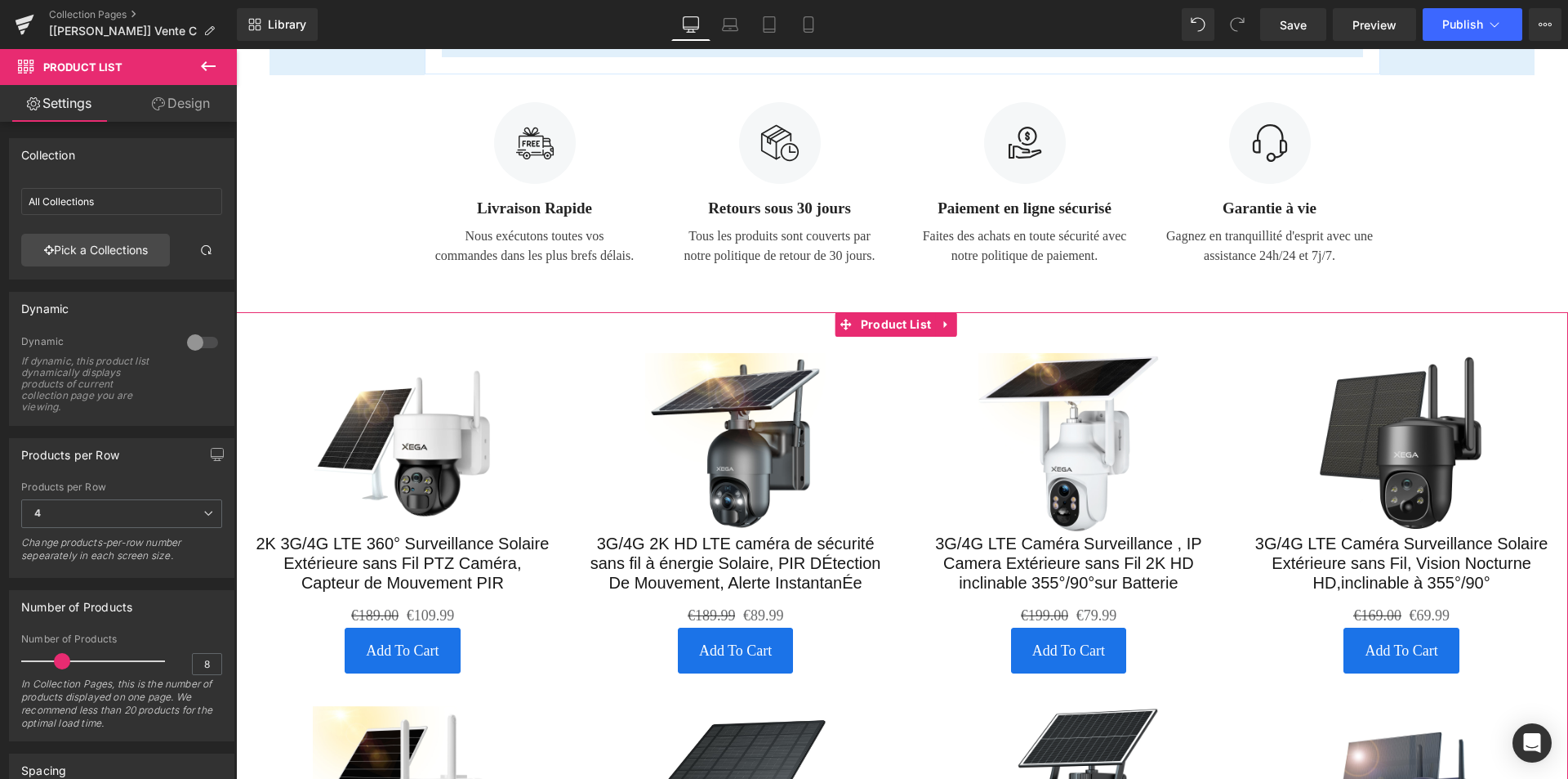
click at [945, 319] on icon at bounding box center [946, 324] width 12 height 12
click at [958, 319] on icon at bounding box center [956, 324] width 12 height 12
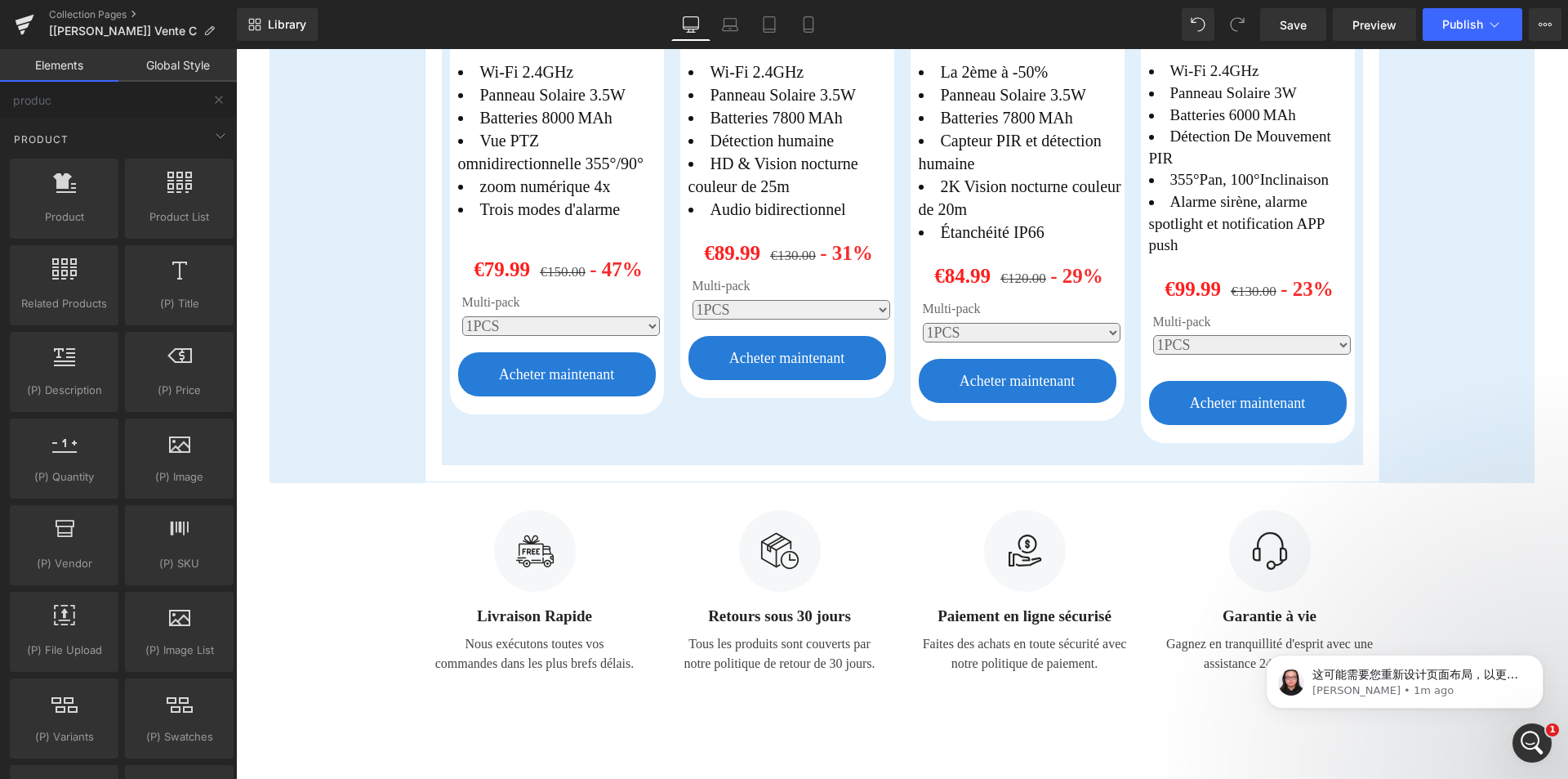
scroll to position [2142, 0]
